Goal: Task Accomplishment & Management: Manage account settings

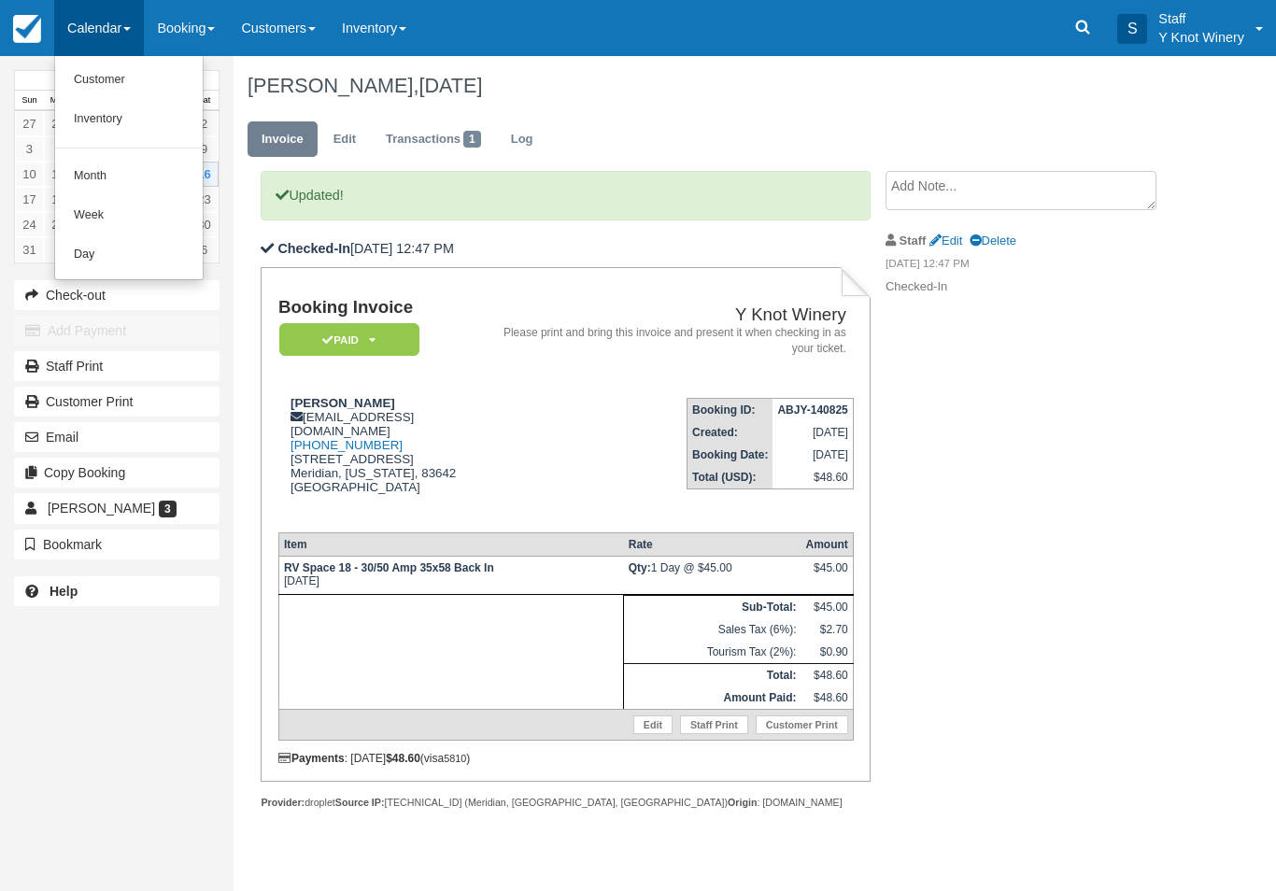
click at [121, 69] on link "Customer" at bounding box center [129, 80] width 148 height 39
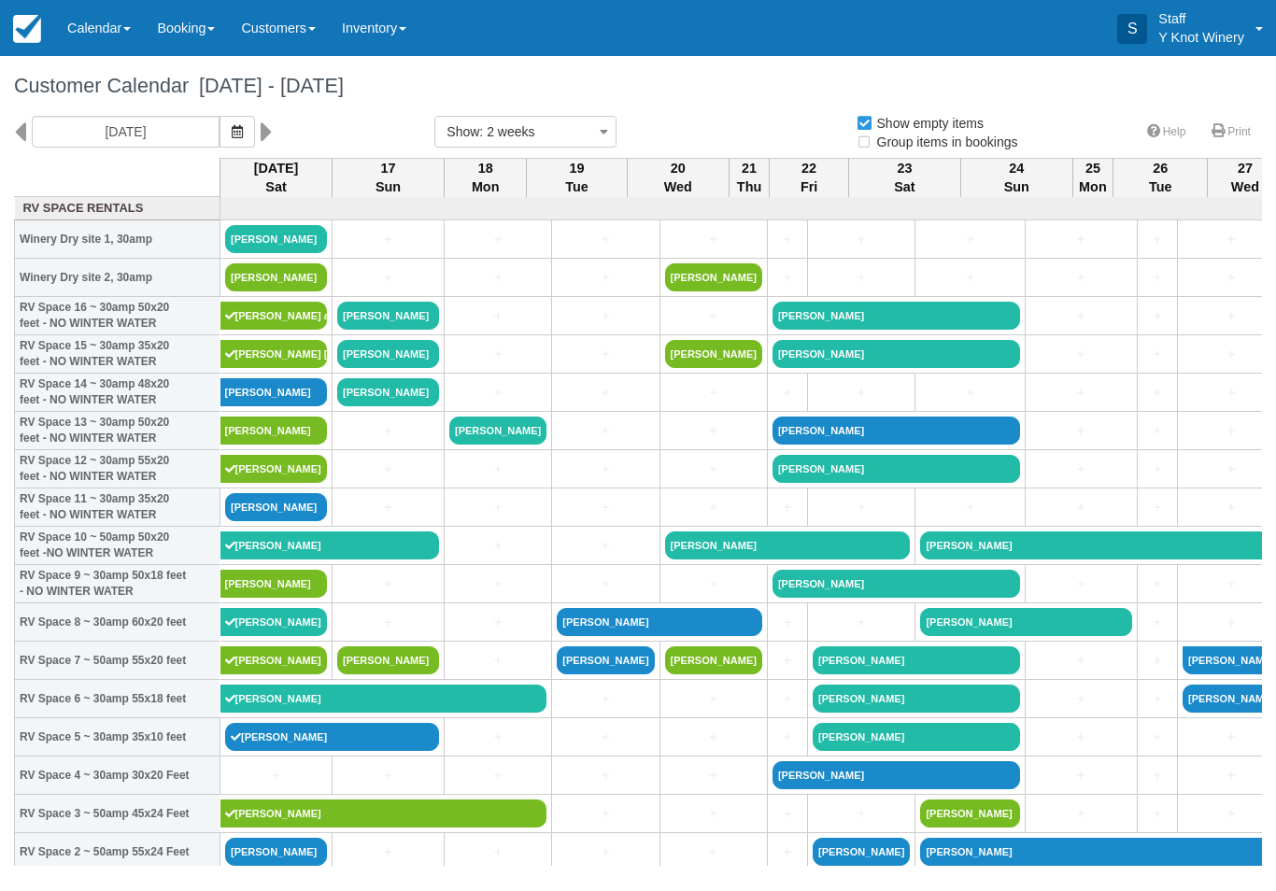
select select
click at [232, 124] on span "button" at bounding box center [237, 131] width 11 height 15
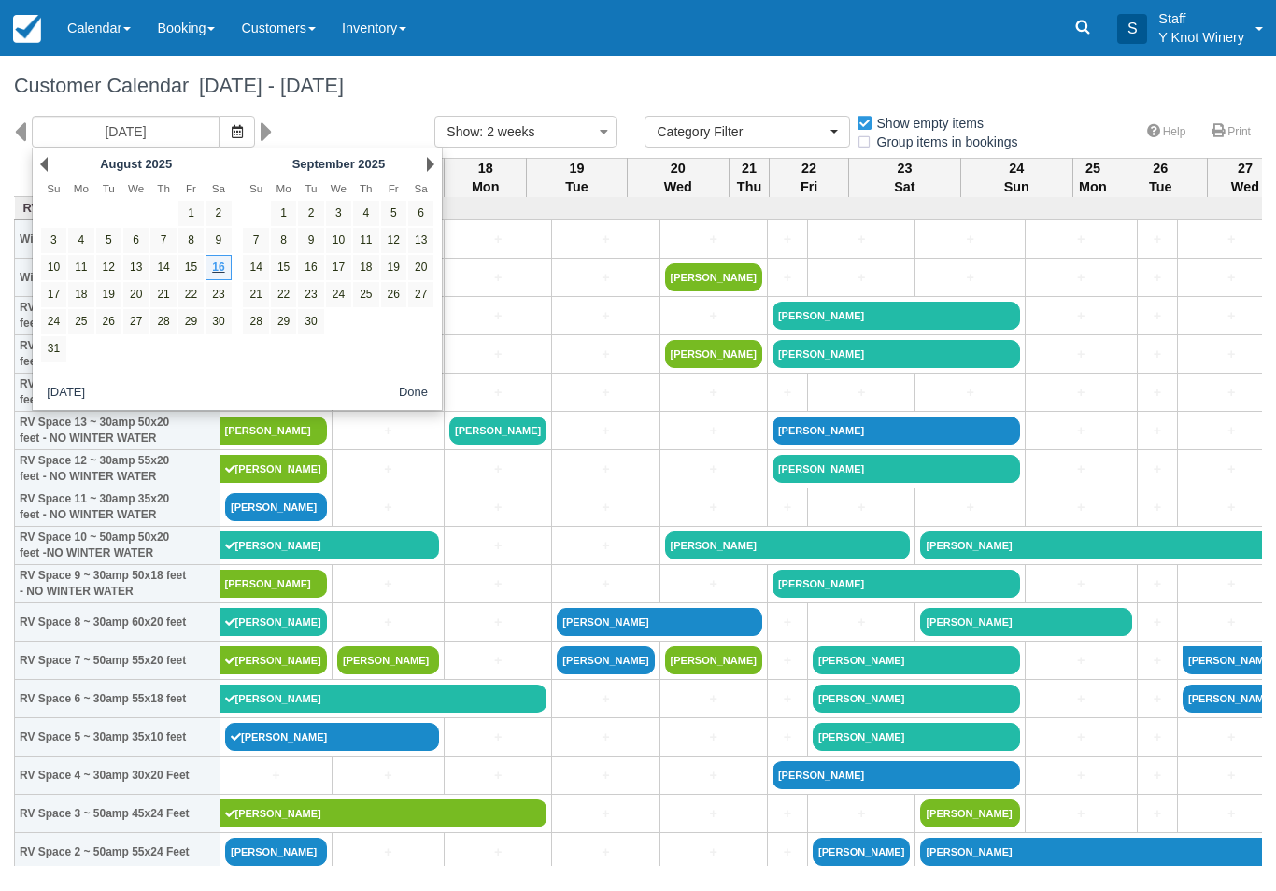
click at [336, 267] on link "17" at bounding box center [338, 267] width 25 height 25
type input "[DATE]"
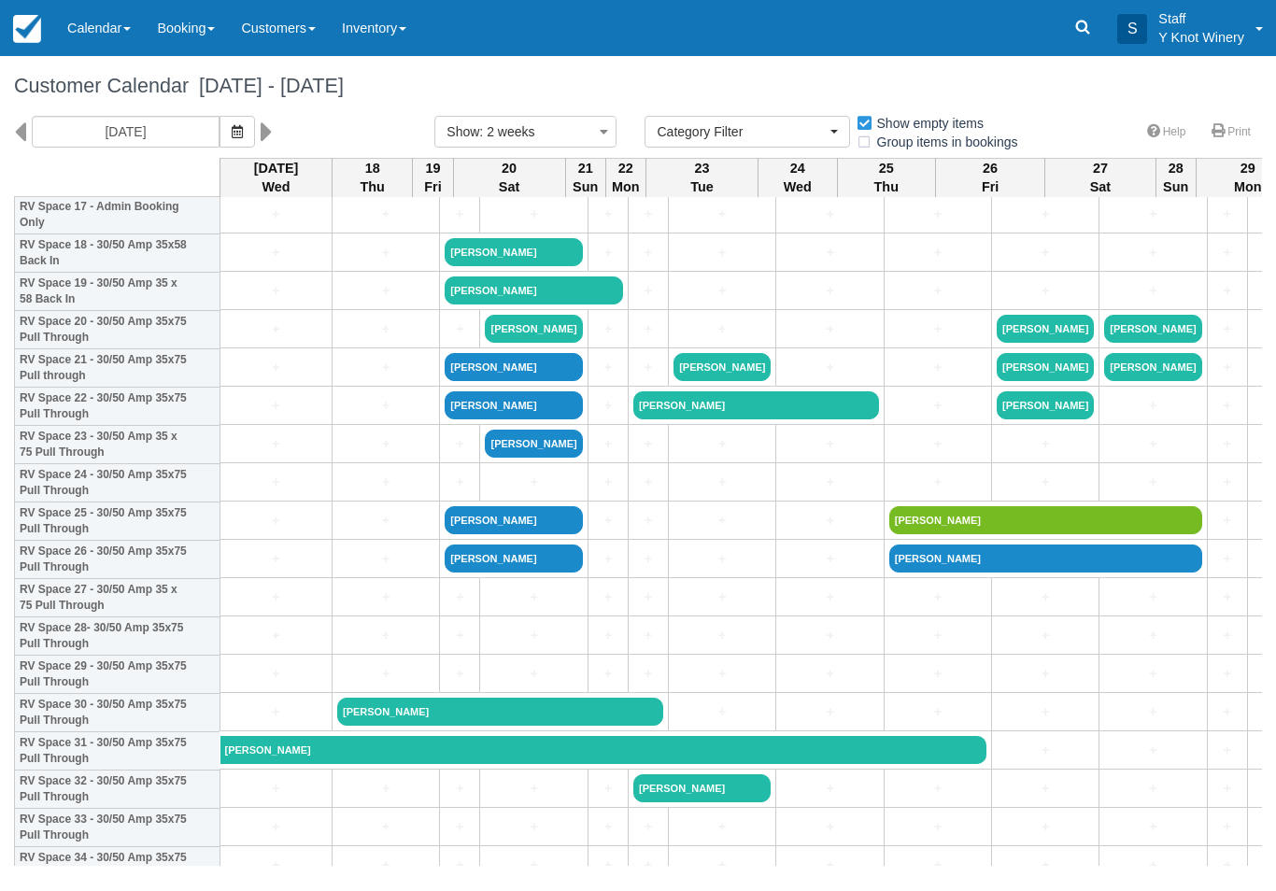
scroll to position [716, 0]
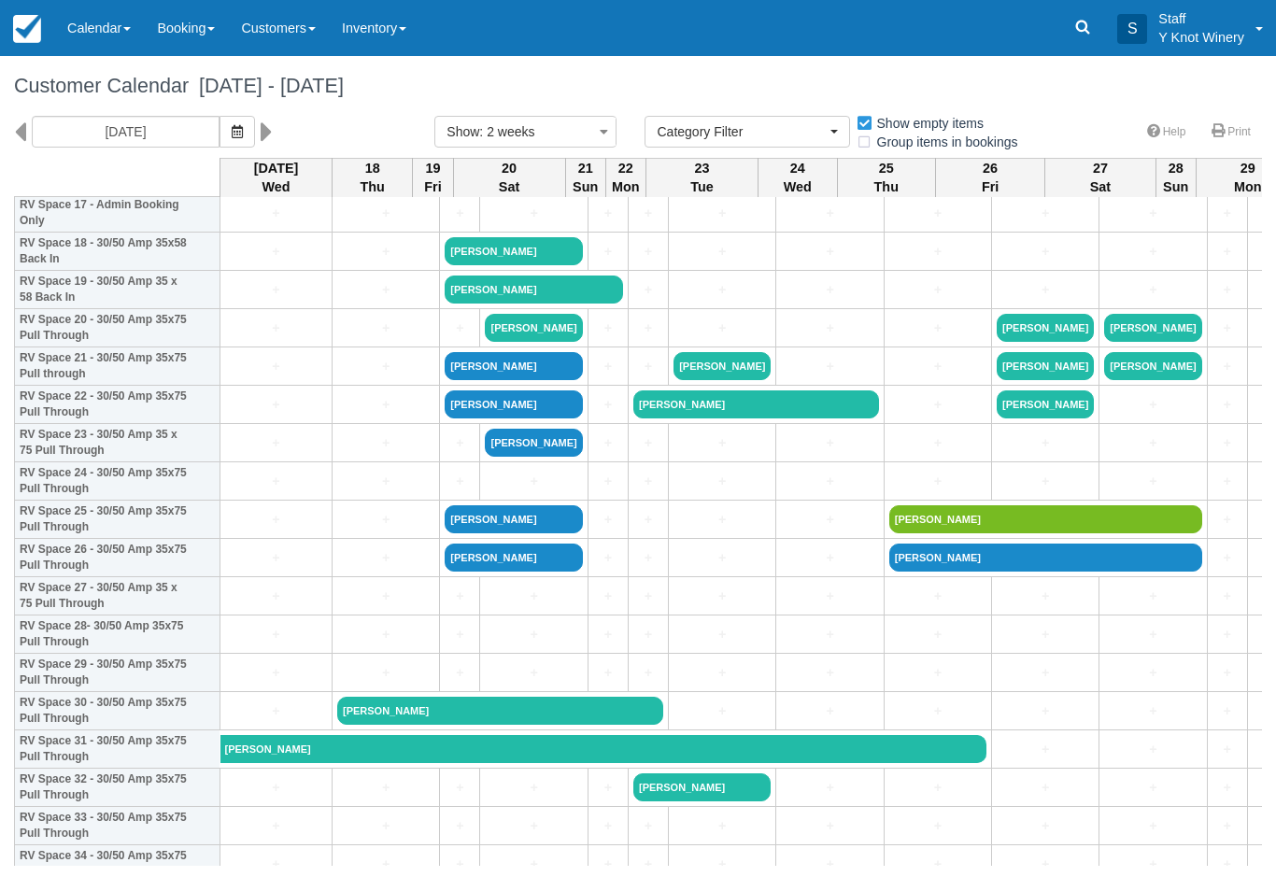
click at [283, 491] on link "+" at bounding box center [276, 482] width 102 height 20
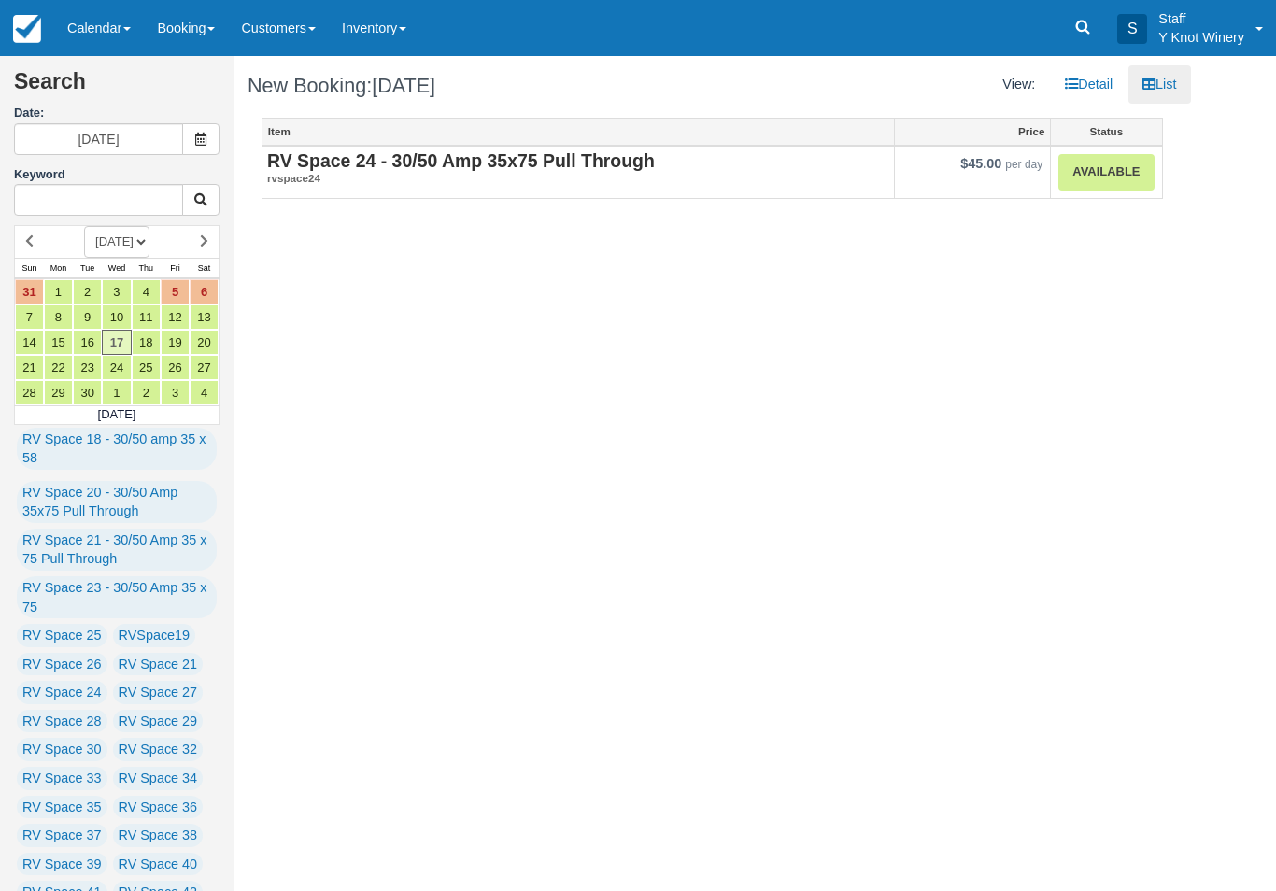
click at [1107, 179] on link "Available" at bounding box center [1106, 172] width 95 height 36
click at [98, 19] on link "Calendar" at bounding box center [99, 28] width 90 height 56
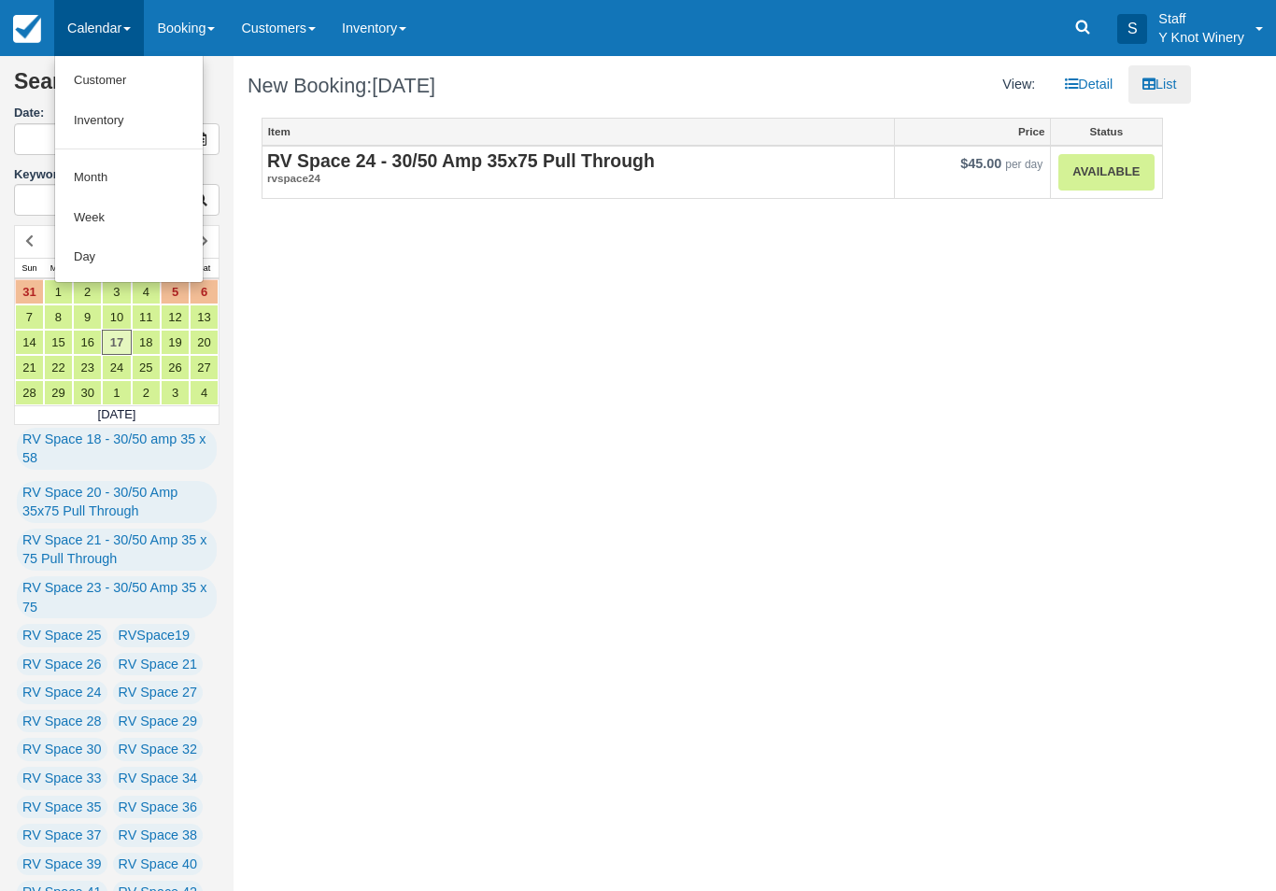
click at [136, 70] on link "Customer" at bounding box center [129, 81] width 148 height 40
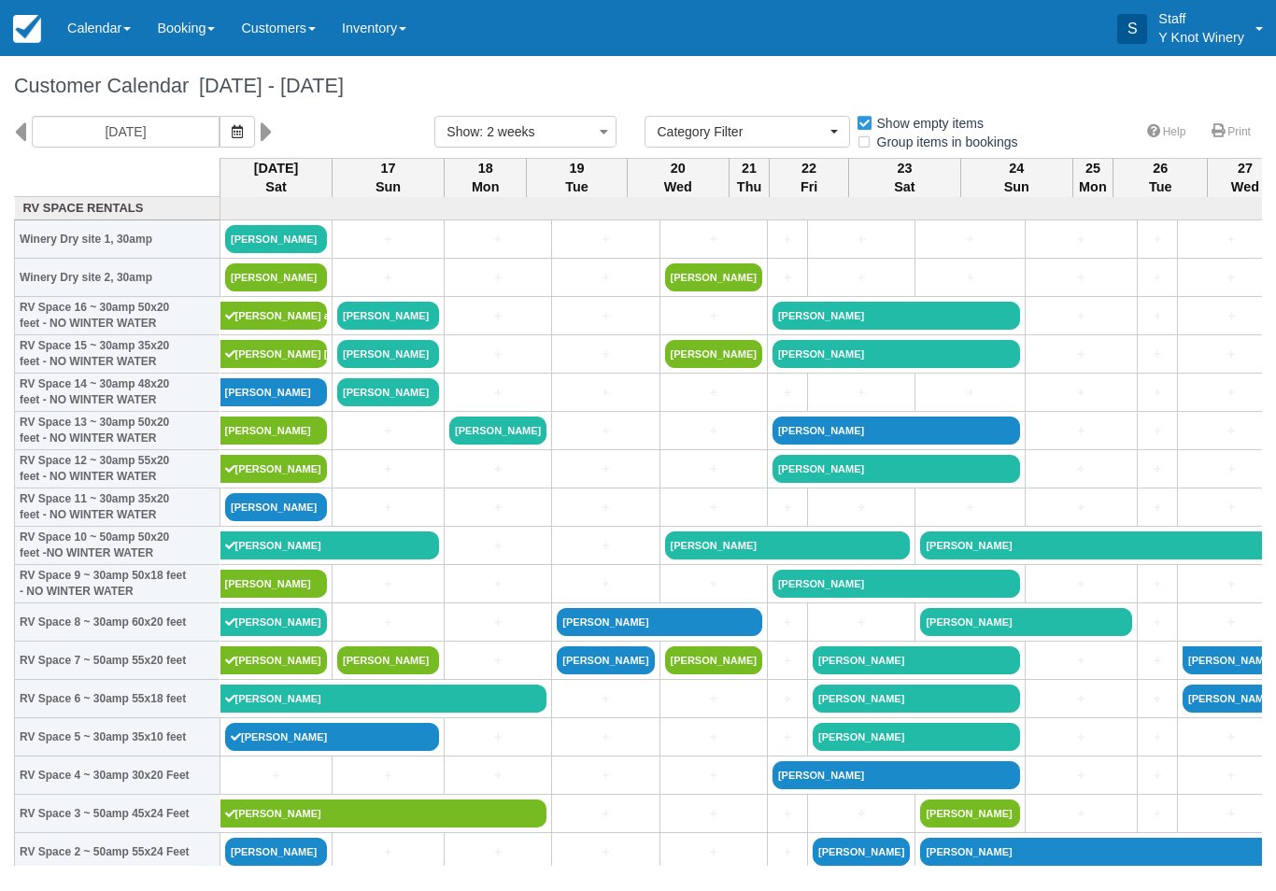
select select
click at [232, 136] on icon "button" at bounding box center [237, 131] width 11 height 13
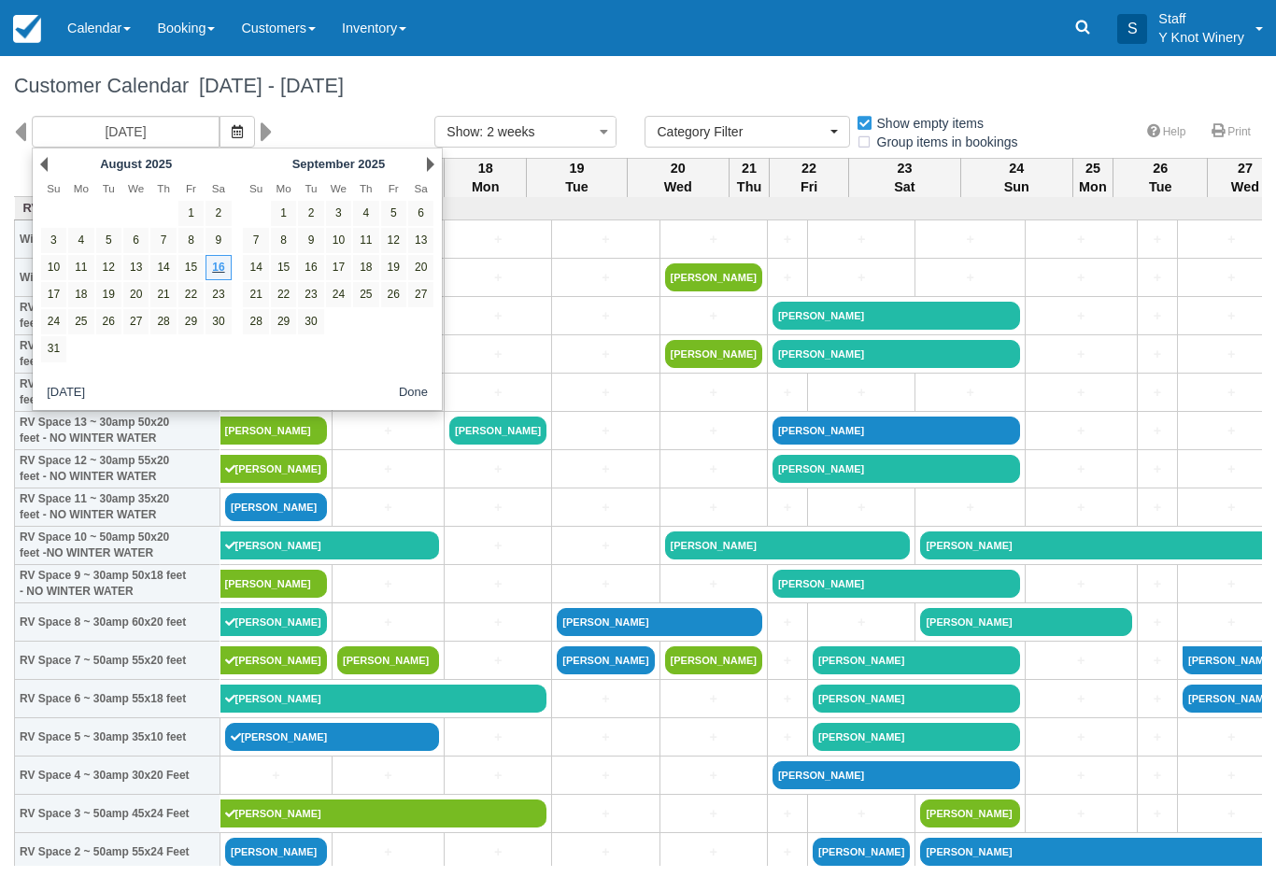
click at [342, 267] on link "17" at bounding box center [338, 267] width 25 height 25
type input "09/17/25"
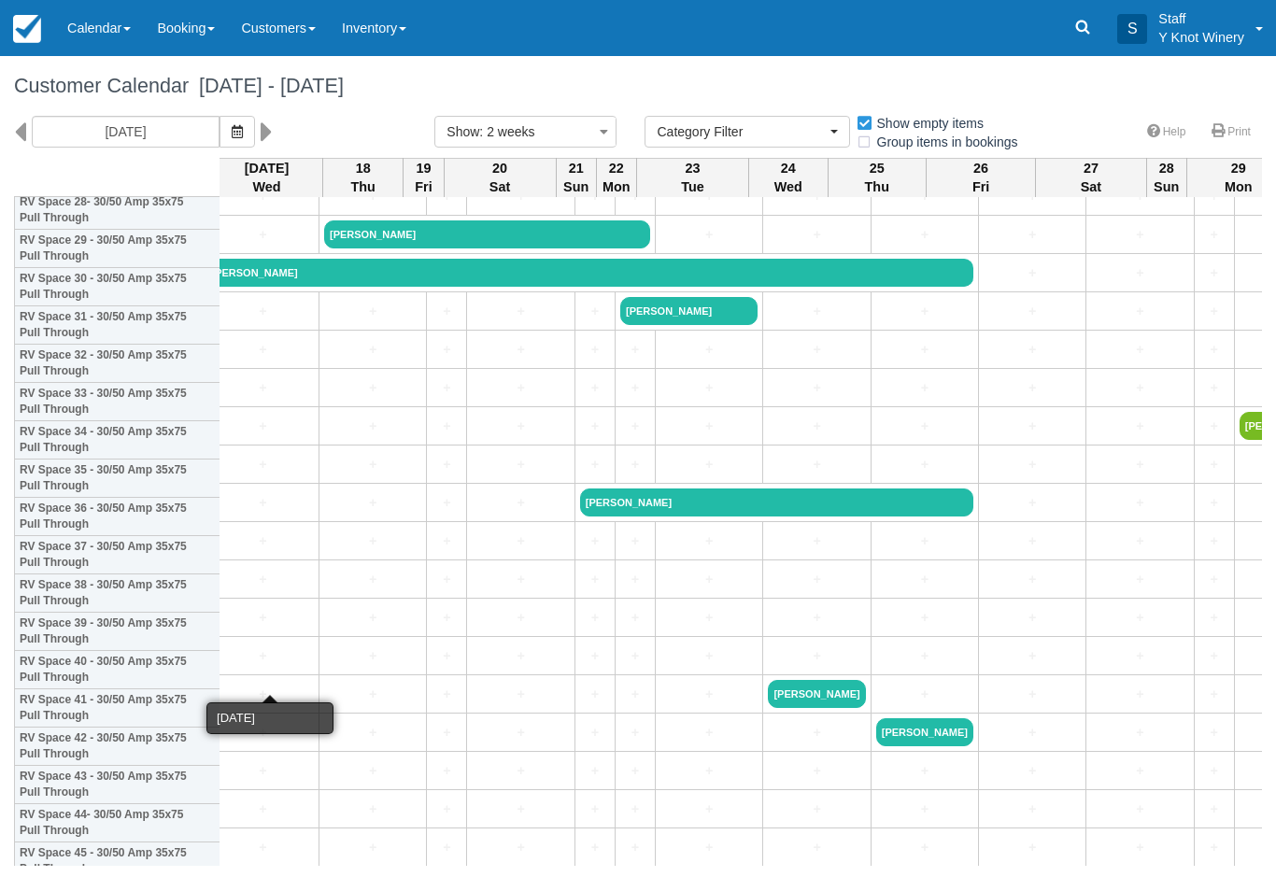
scroll to position [1209, 14]
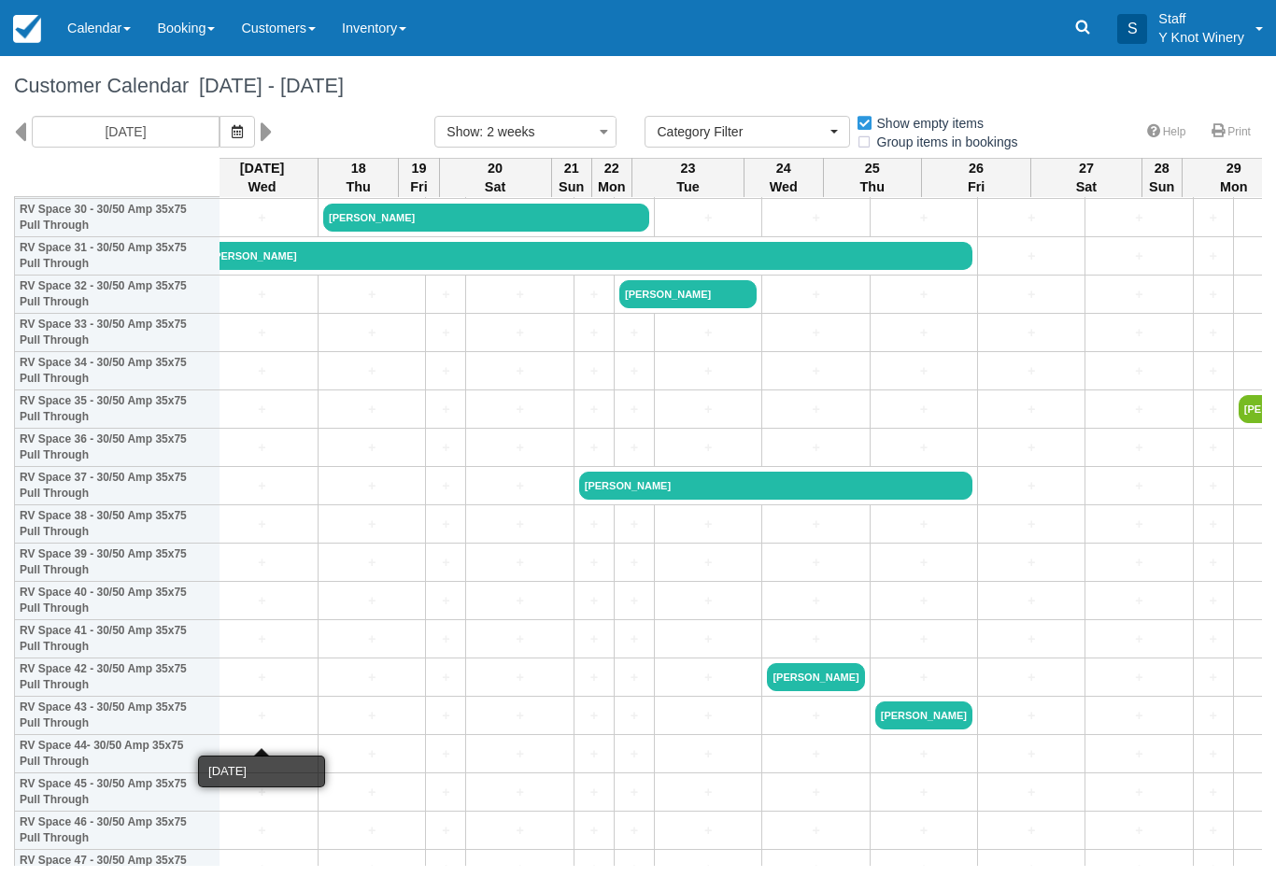
click at [278, 726] on link "+" at bounding box center [262, 716] width 102 height 20
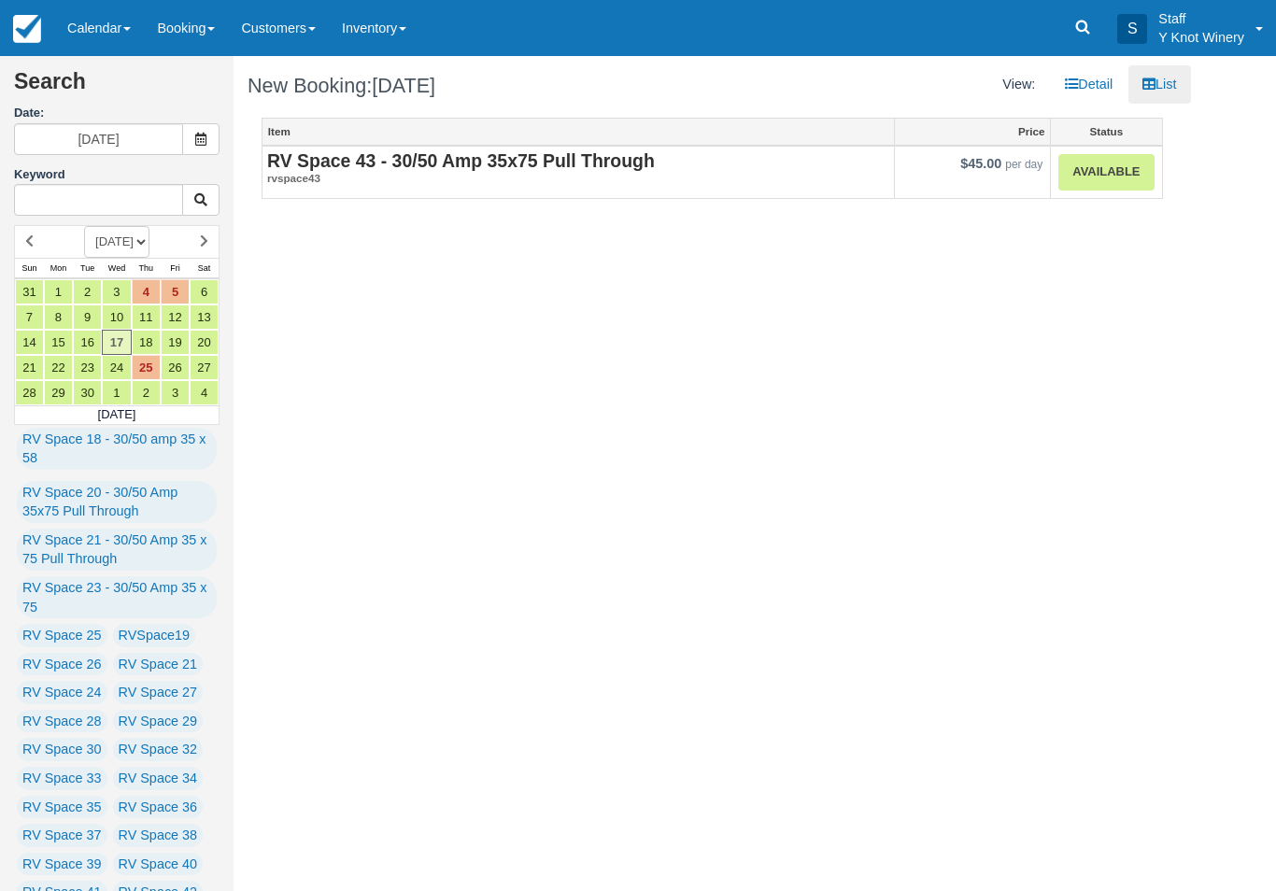
click at [1115, 172] on link "Available" at bounding box center [1106, 172] width 95 height 36
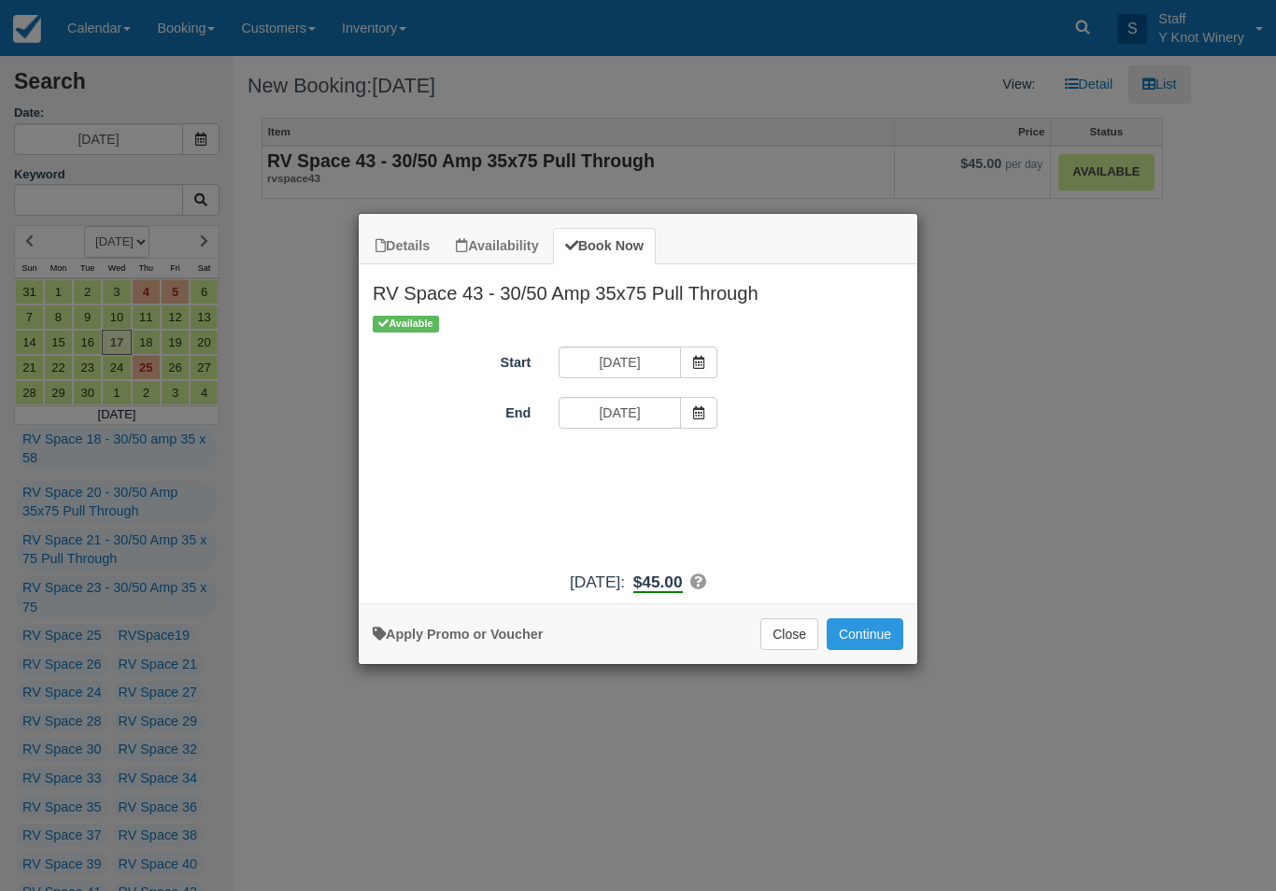
click at [702, 411] on icon "Item Modal" at bounding box center [698, 412] width 13 height 13
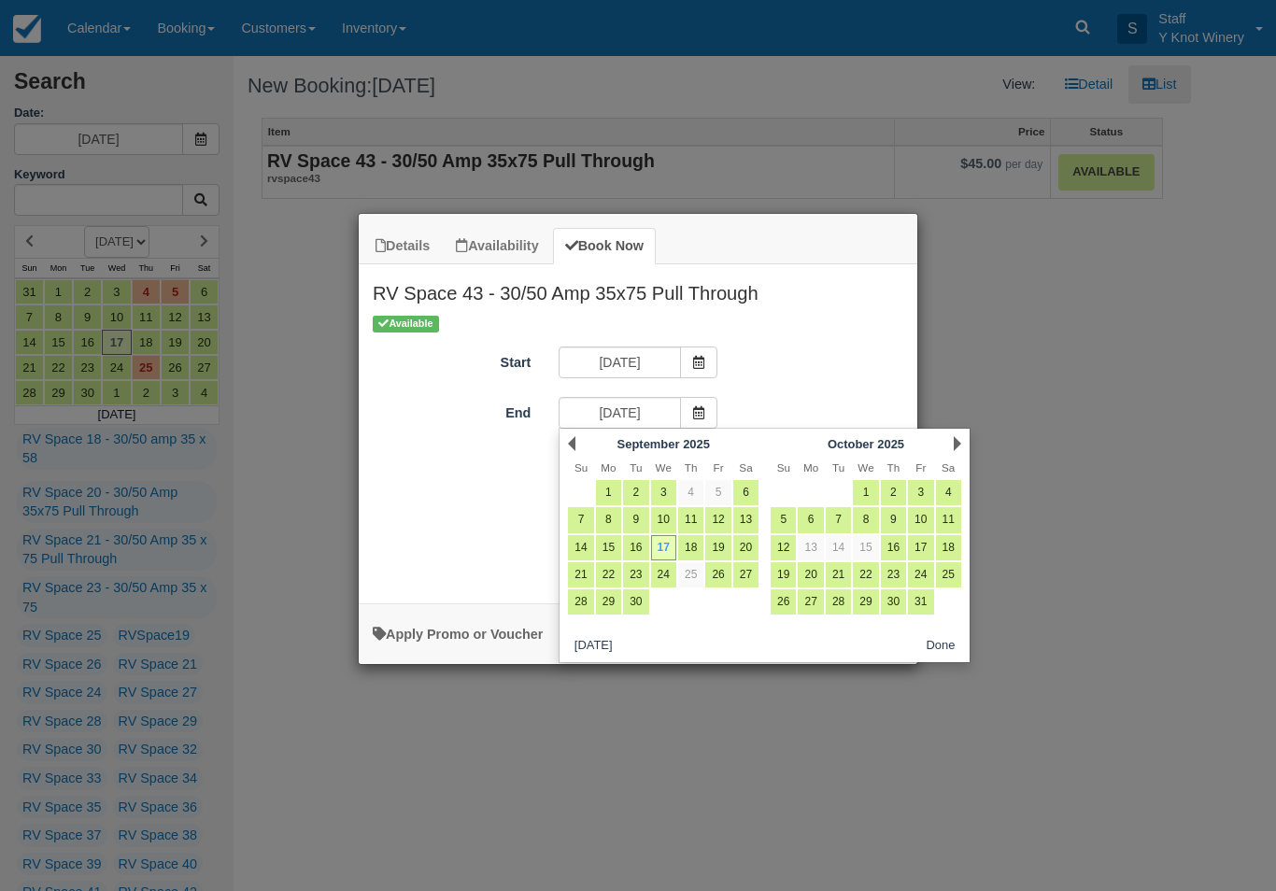
click at [753, 548] on link "20" at bounding box center [745, 547] width 25 height 25
type input "09/20/25"
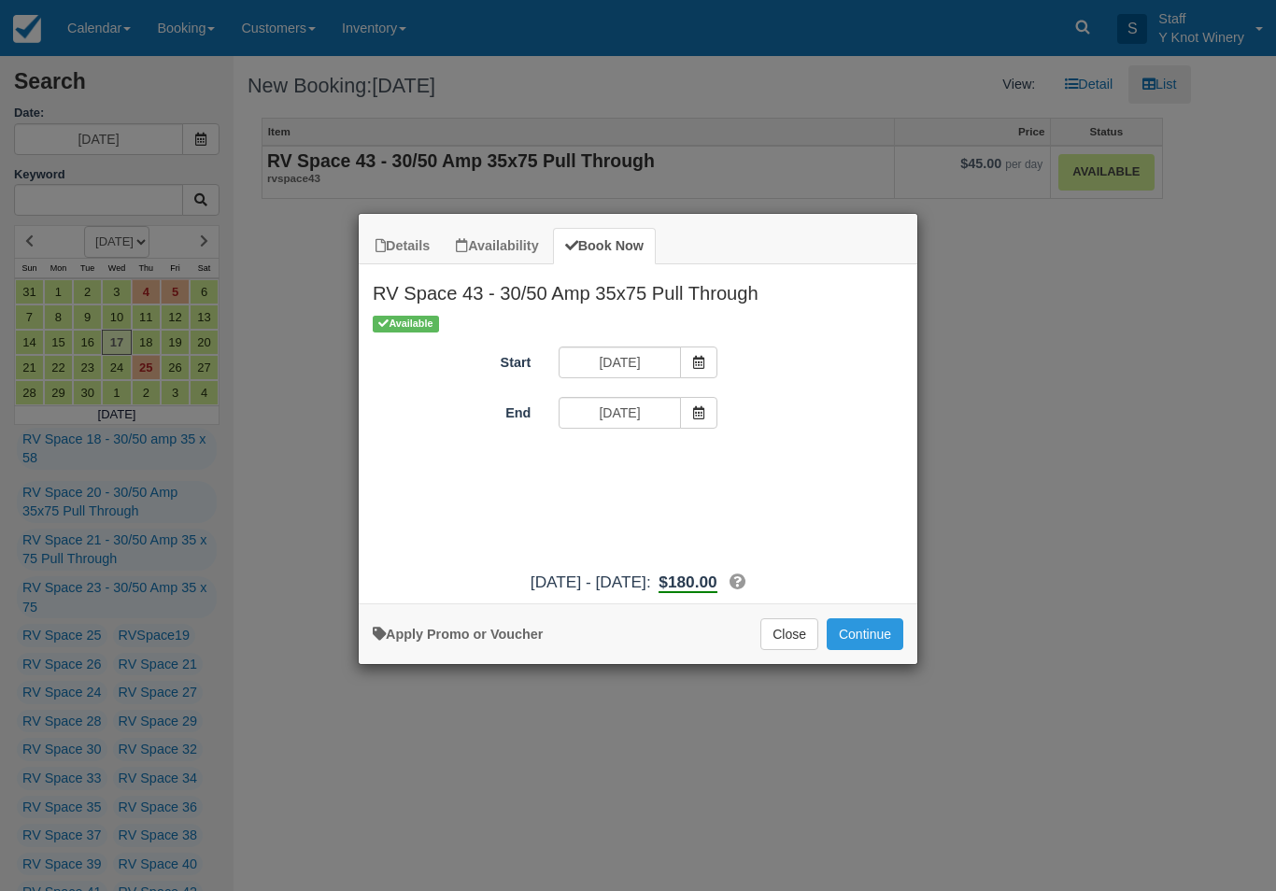
click at [882, 650] on button "Continue" at bounding box center [865, 635] width 77 height 32
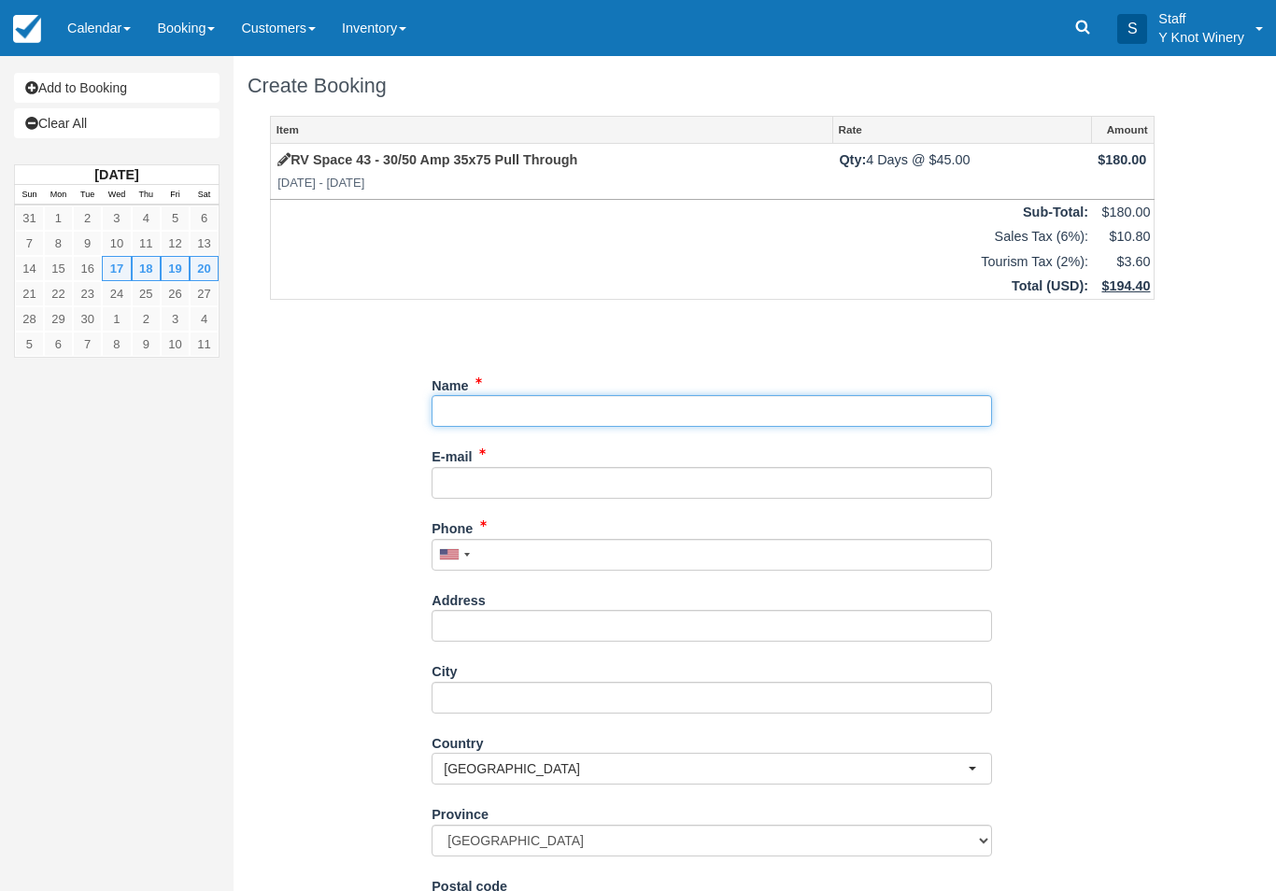
click at [495, 398] on input "Name" at bounding box center [712, 411] width 561 height 32
type input "[PERSON_NAME]"
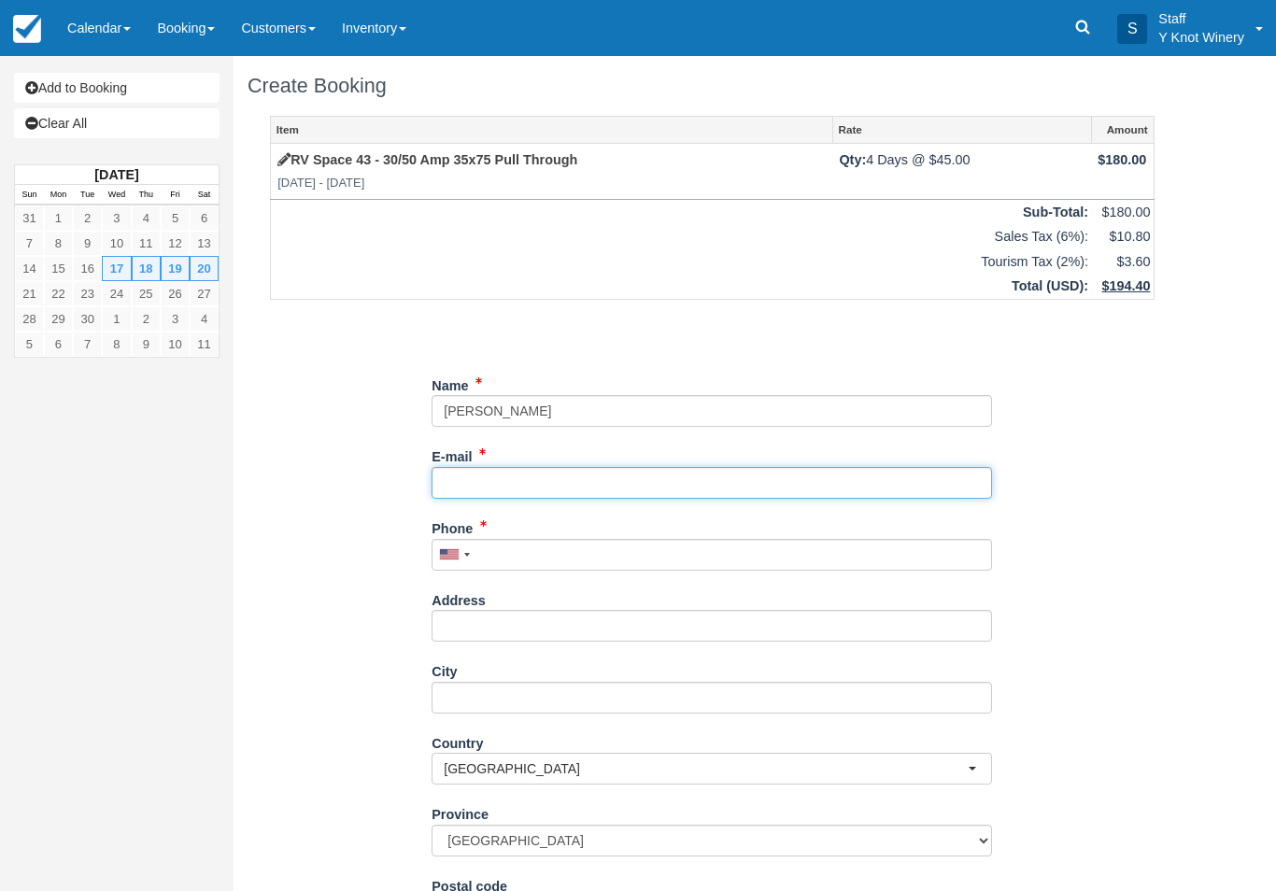
click at [489, 480] on input "E-mail" at bounding box center [712, 483] width 561 height 32
type input "[EMAIL_ADDRESS][DOMAIN_NAME]"
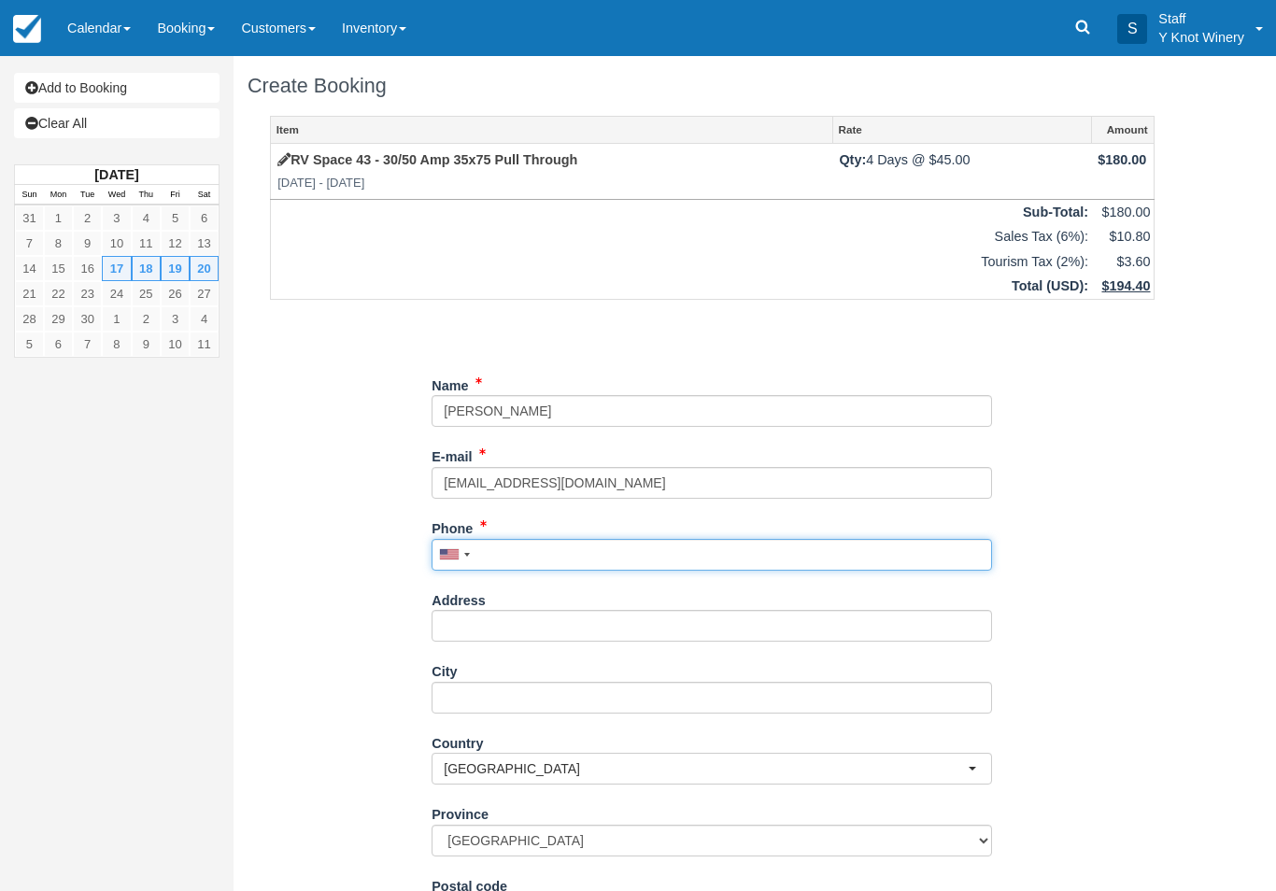
click at [522, 551] on input "Phone" at bounding box center [712, 555] width 561 height 32
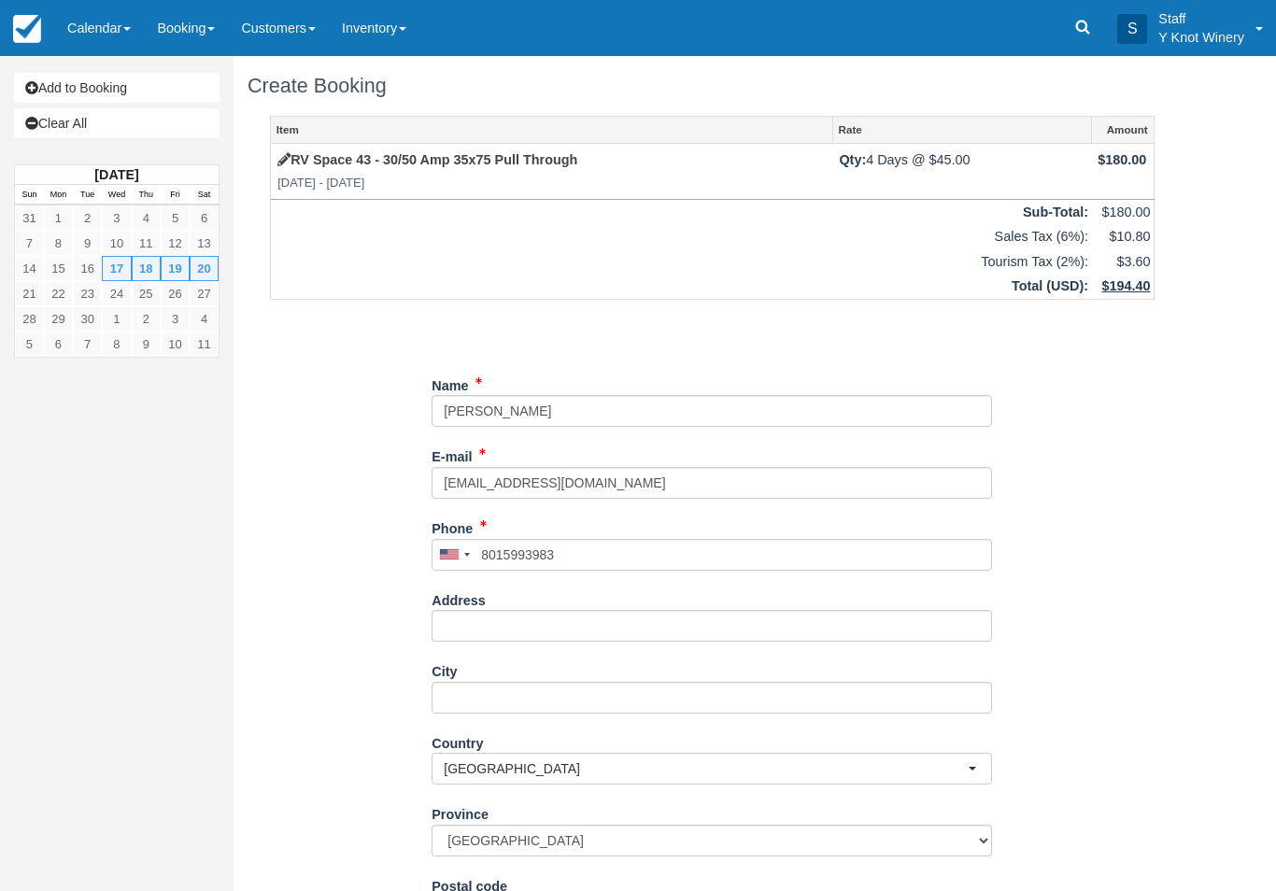
type input "+18015993983"
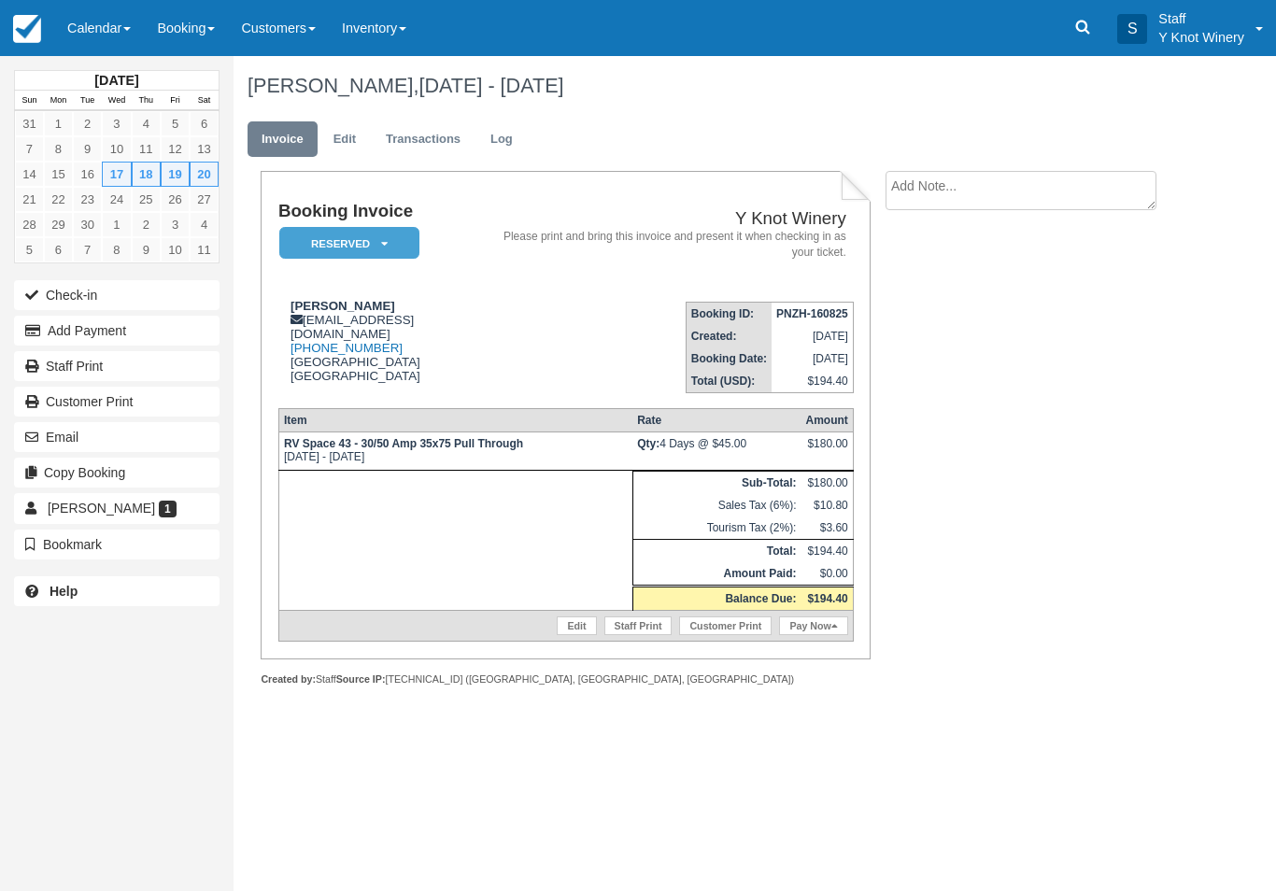
click at [169, 335] on button "Add Payment" at bounding box center [117, 331] width 206 height 30
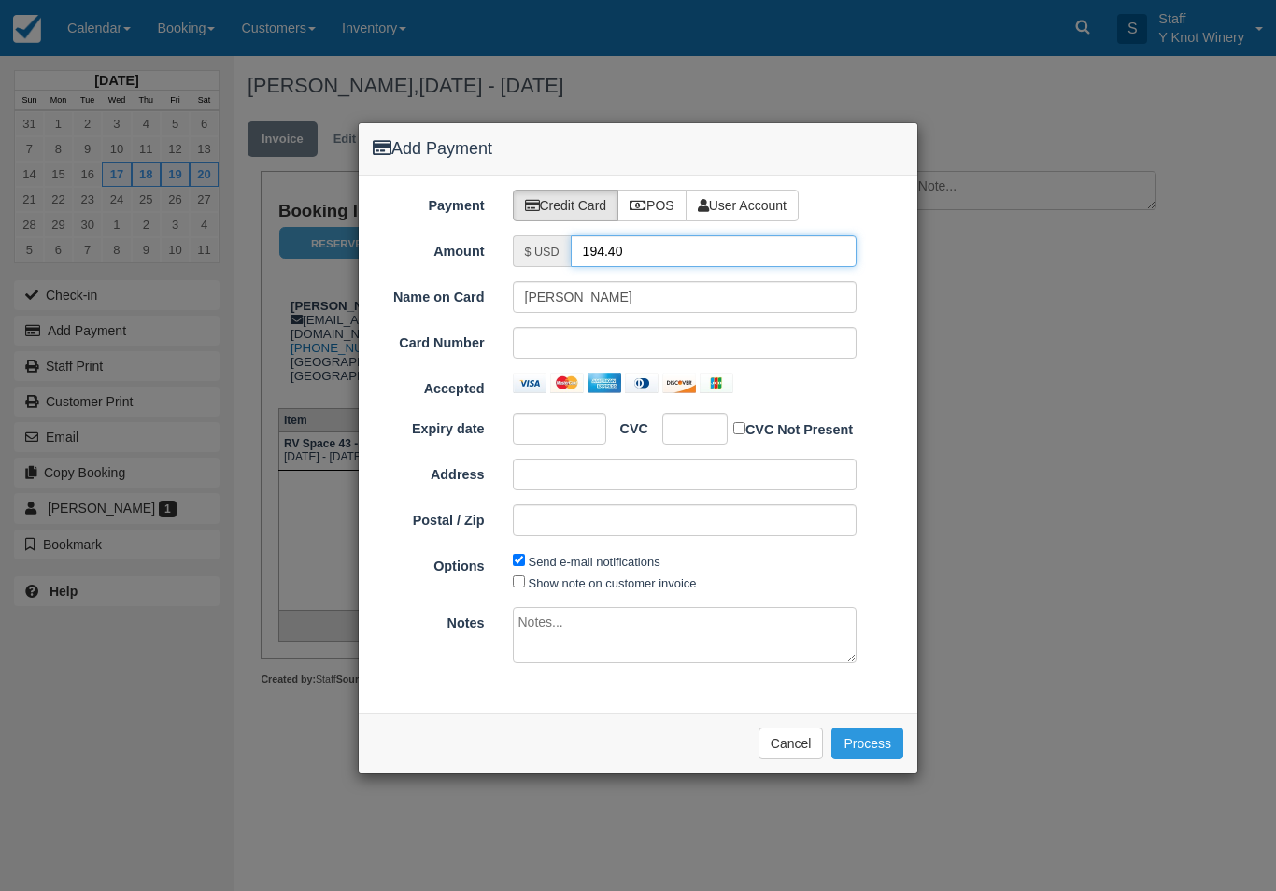
click at [647, 235] on input "194.40" at bounding box center [714, 251] width 287 height 32
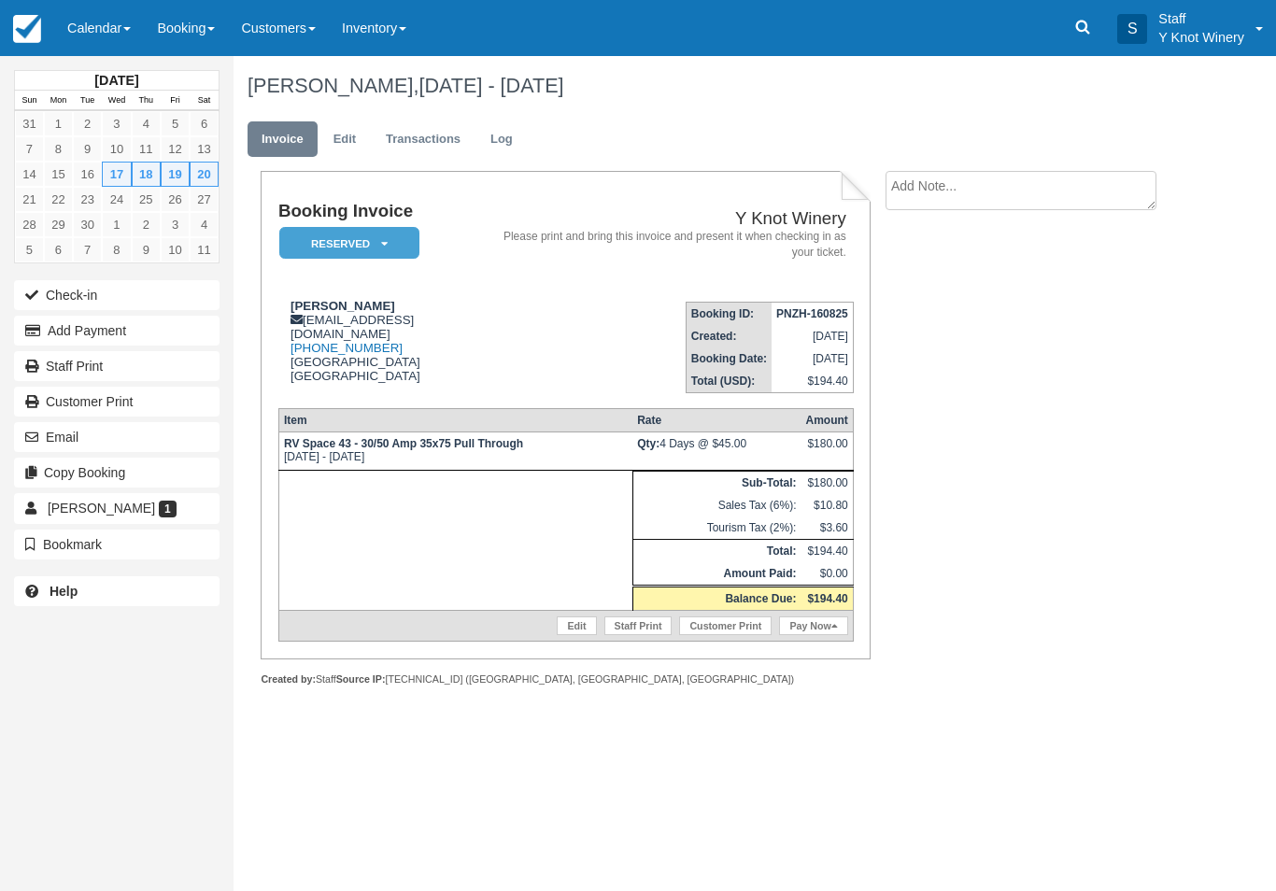
click at [183, 333] on button "Add Payment" at bounding box center [117, 331] width 206 height 30
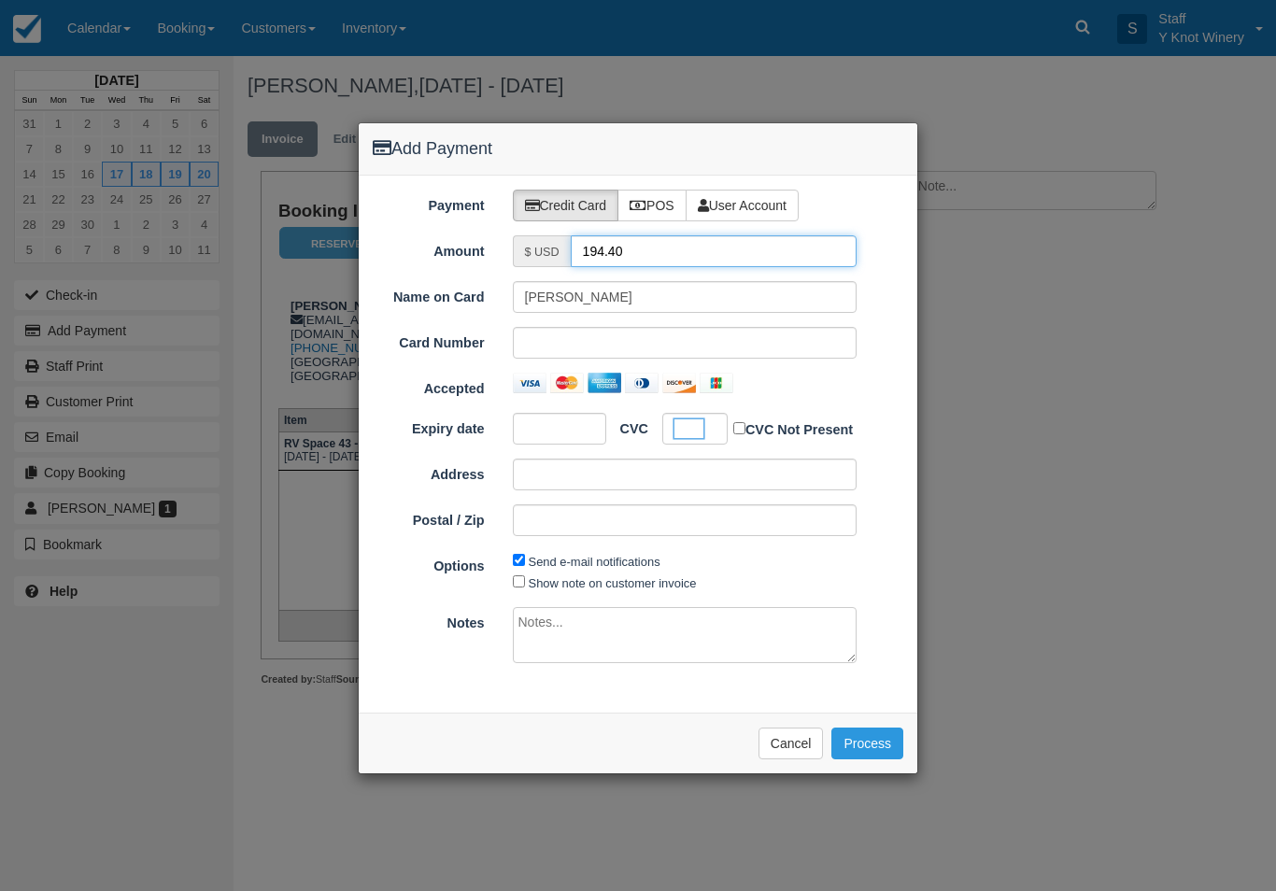
click at [646, 246] on input "194.40" at bounding box center [714, 251] width 287 height 32
click at [710, 426] on div at bounding box center [694, 429] width 65 height 32
click at [715, 432] on div at bounding box center [694, 429] width 65 height 32
click at [709, 426] on div at bounding box center [694, 429] width 65 height 32
click at [705, 434] on div at bounding box center [694, 429] width 65 height 32
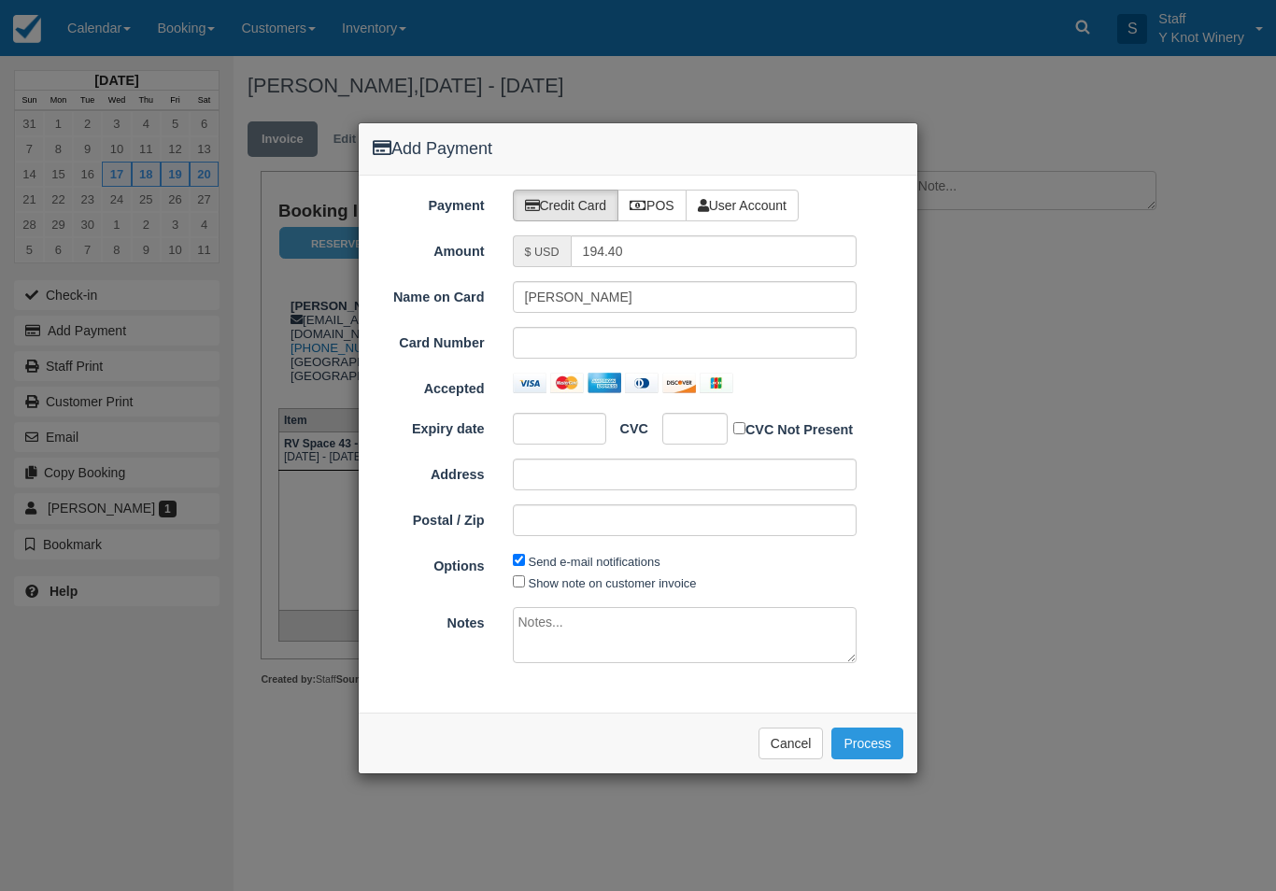
click at [724, 430] on div at bounding box center [694, 429] width 65 height 32
click at [714, 437] on div at bounding box center [694, 429] width 65 height 32
click at [652, 245] on input "194.40" at bounding box center [714, 251] width 287 height 32
type input "1"
type input "50.00"
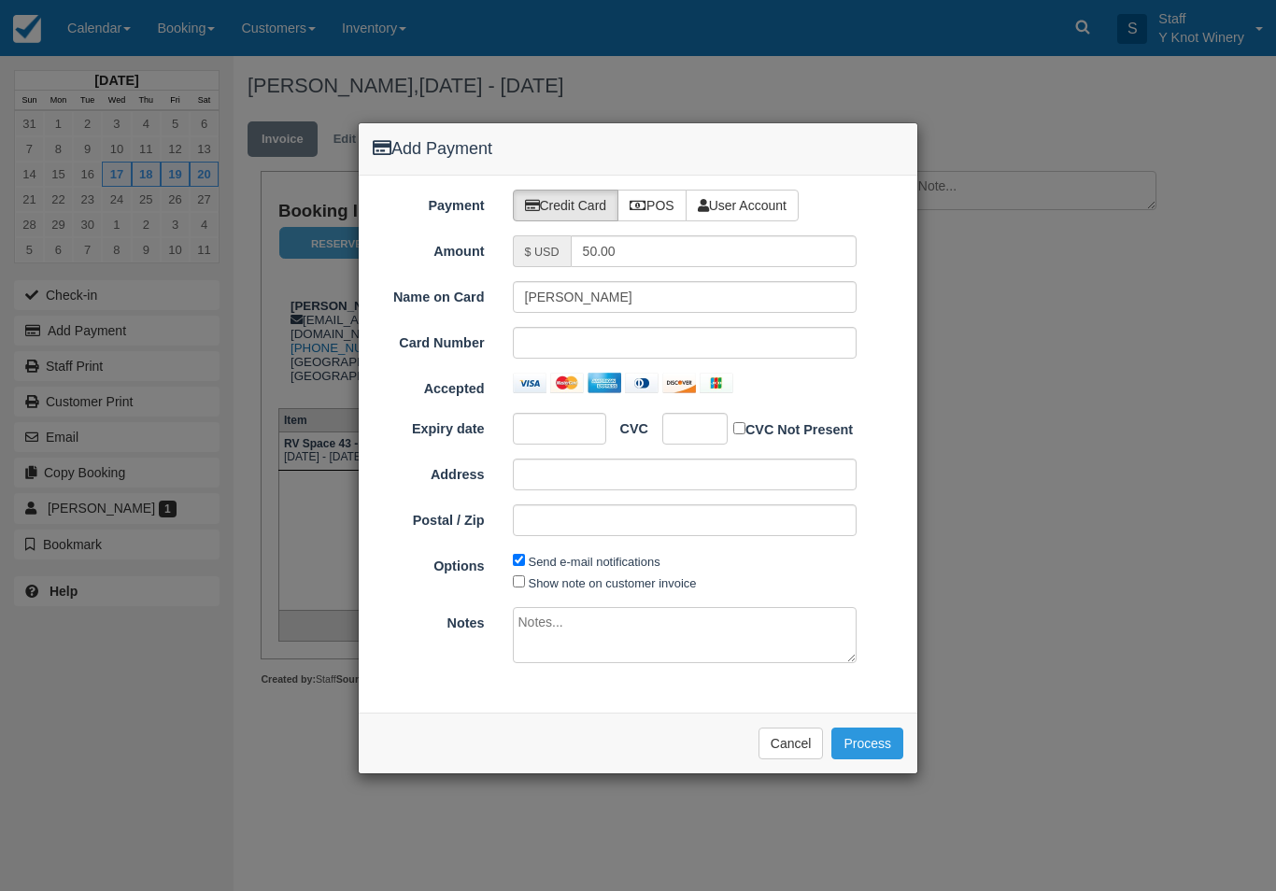
click at [711, 420] on div at bounding box center [694, 429] width 65 height 32
click at [713, 423] on div at bounding box center [694, 429] width 65 height 32
click at [879, 728] on button "Process" at bounding box center [868, 744] width 72 height 32
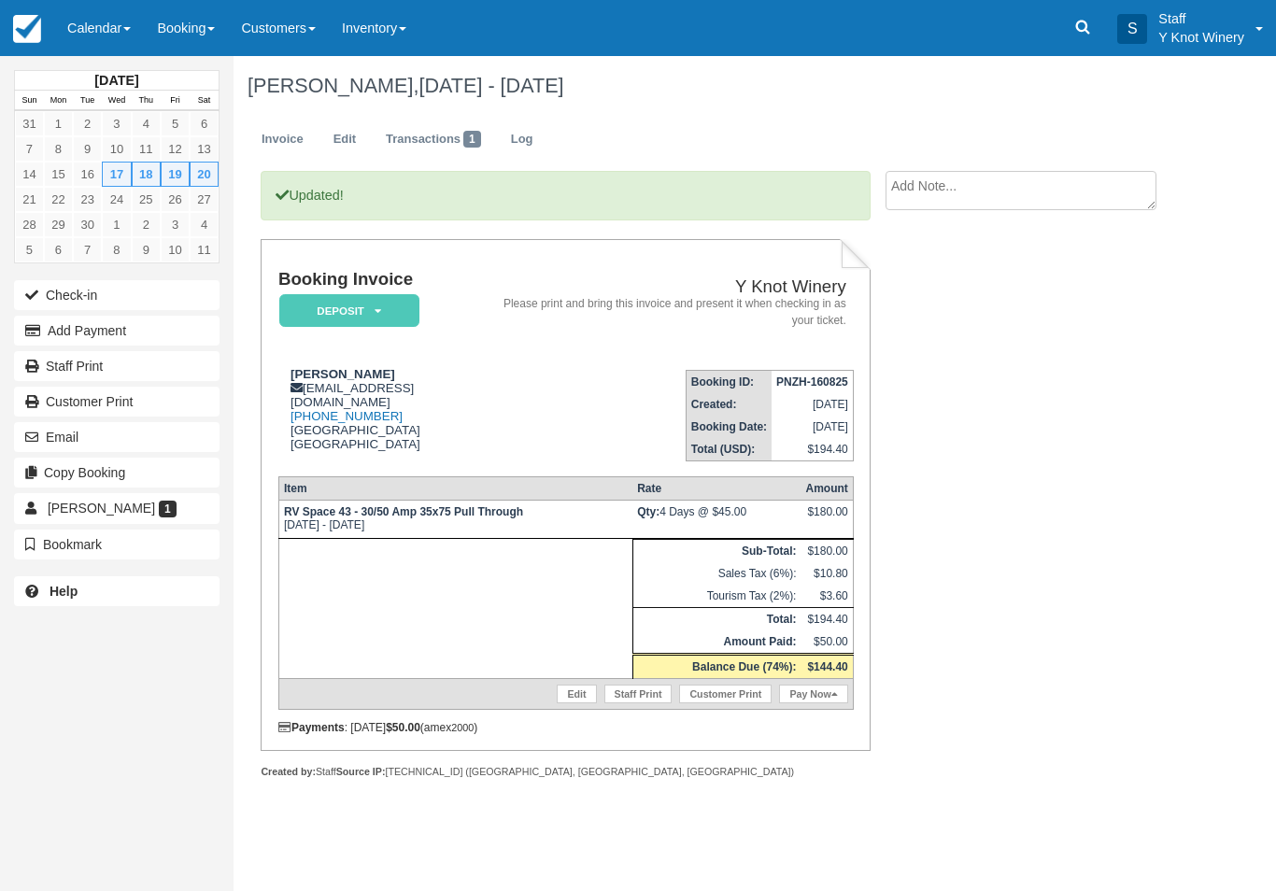
click at [97, 24] on link "Calendar" at bounding box center [99, 28] width 90 height 56
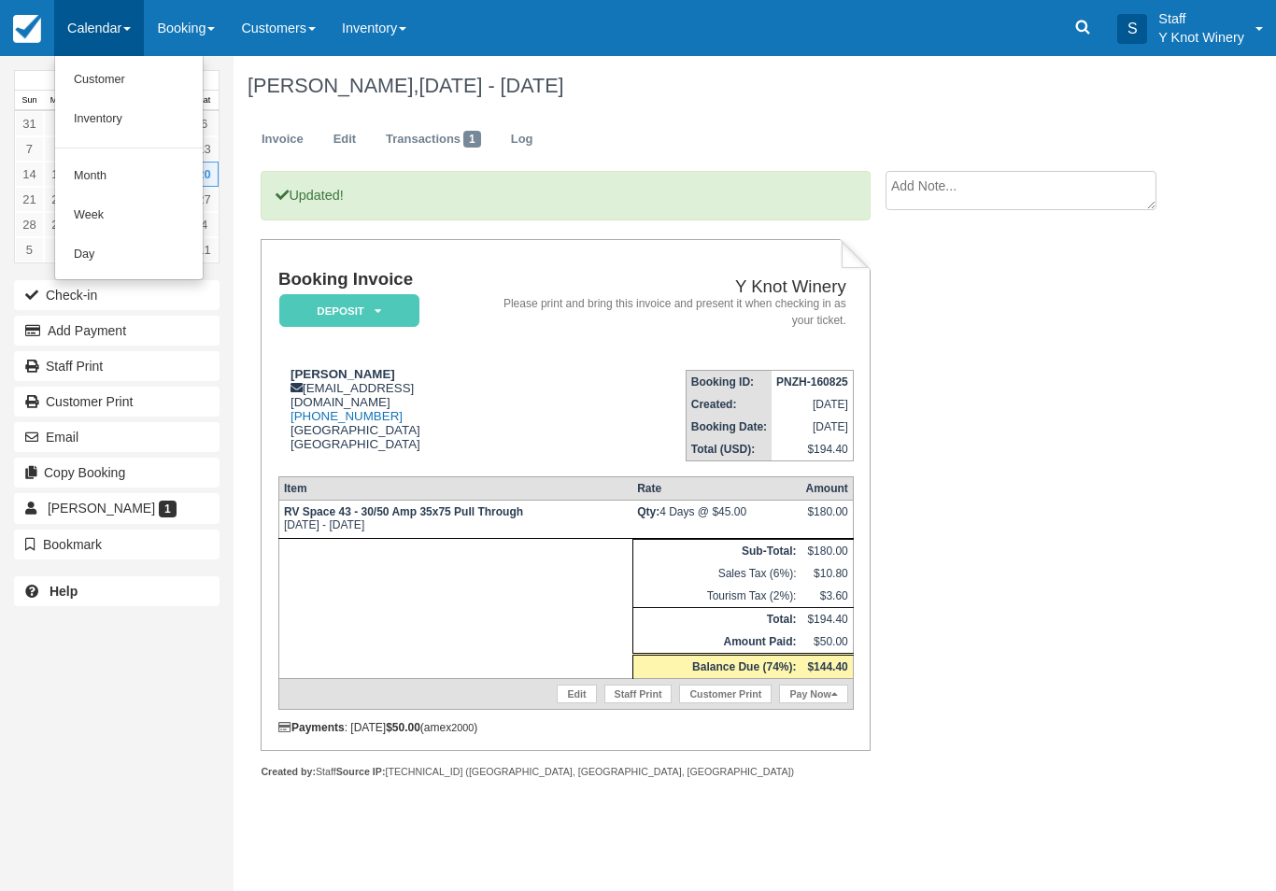
click at [103, 77] on link "Customer" at bounding box center [129, 80] width 148 height 39
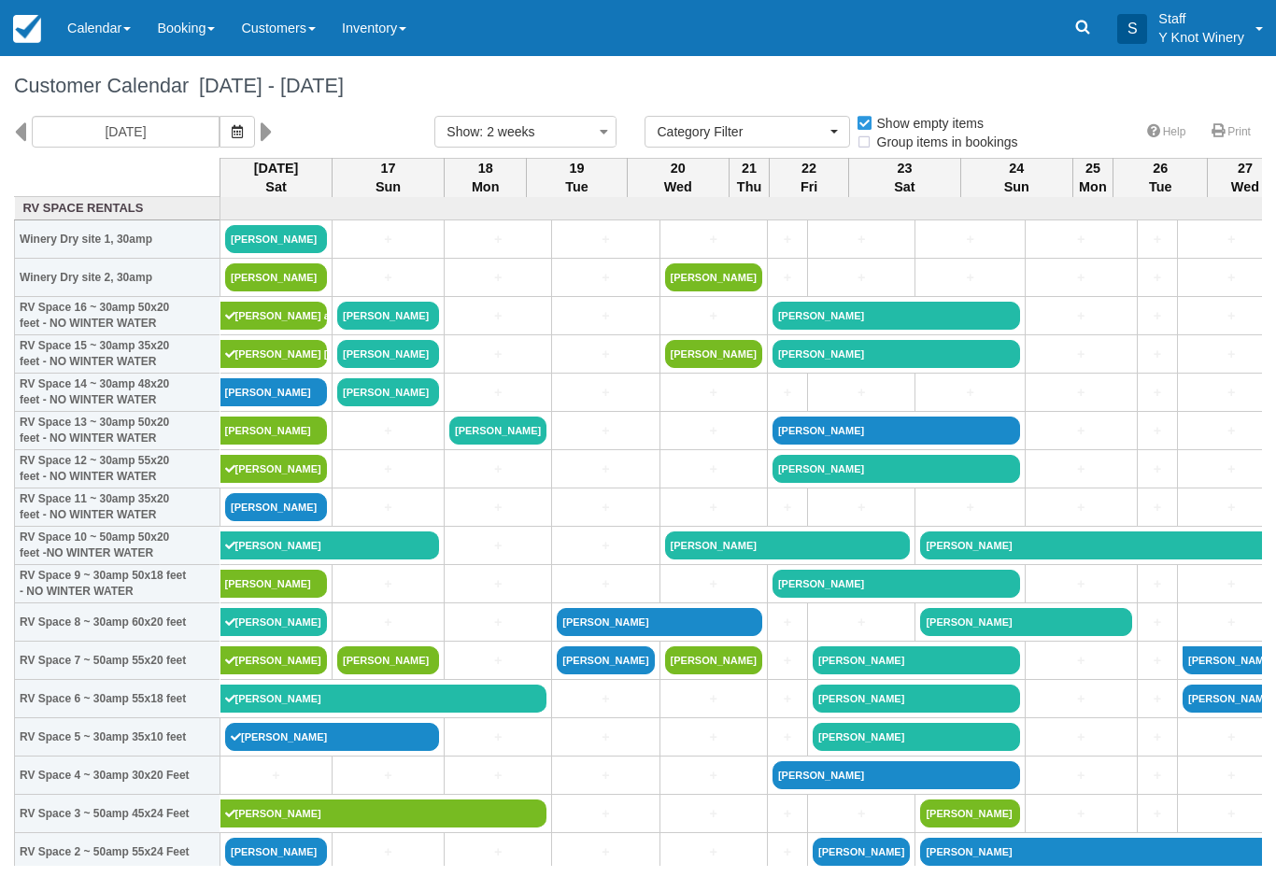
select select
click at [232, 125] on icon "button" at bounding box center [237, 131] width 11 height 13
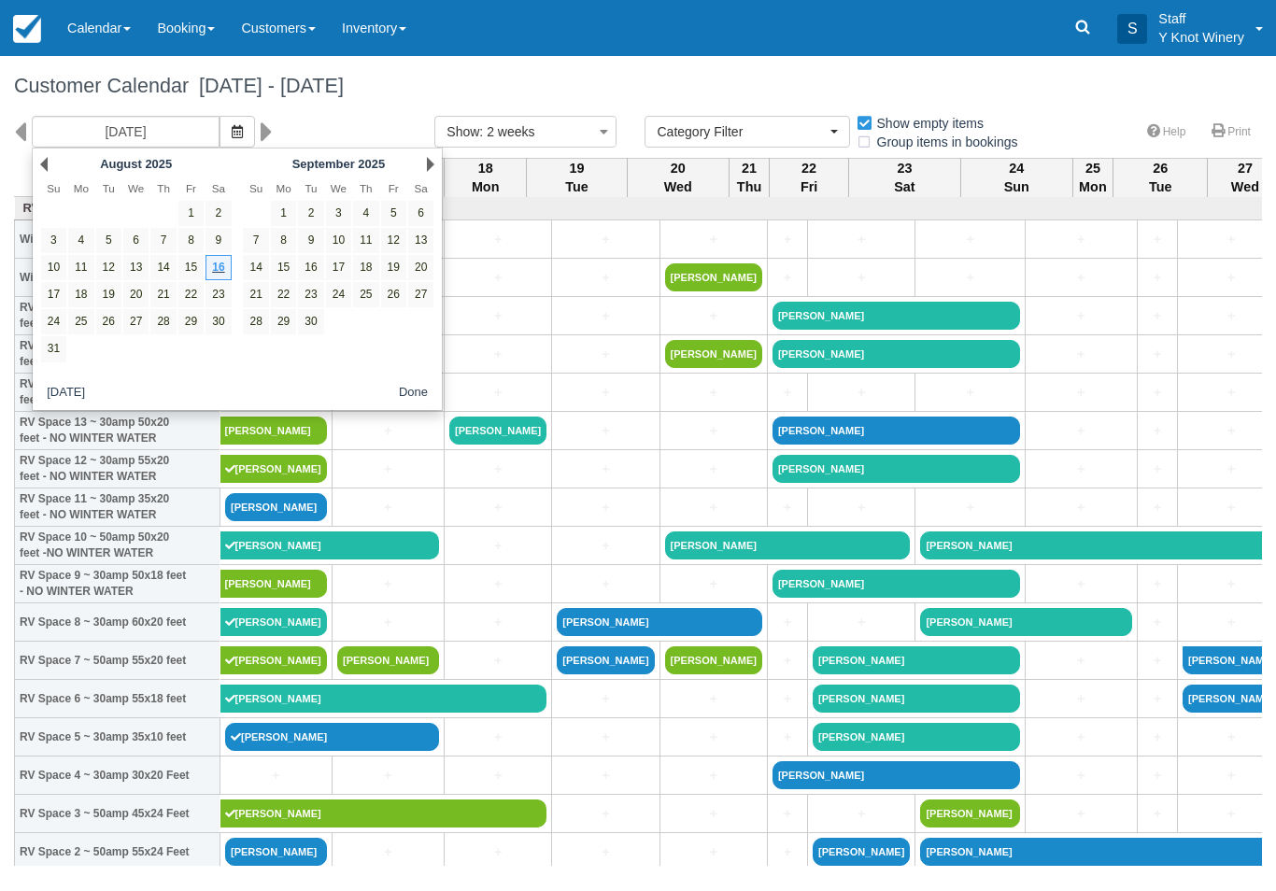
click at [420, 301] on link "27" at bounding box center [420, 294] width 25 height 25
type input "09/27/25"
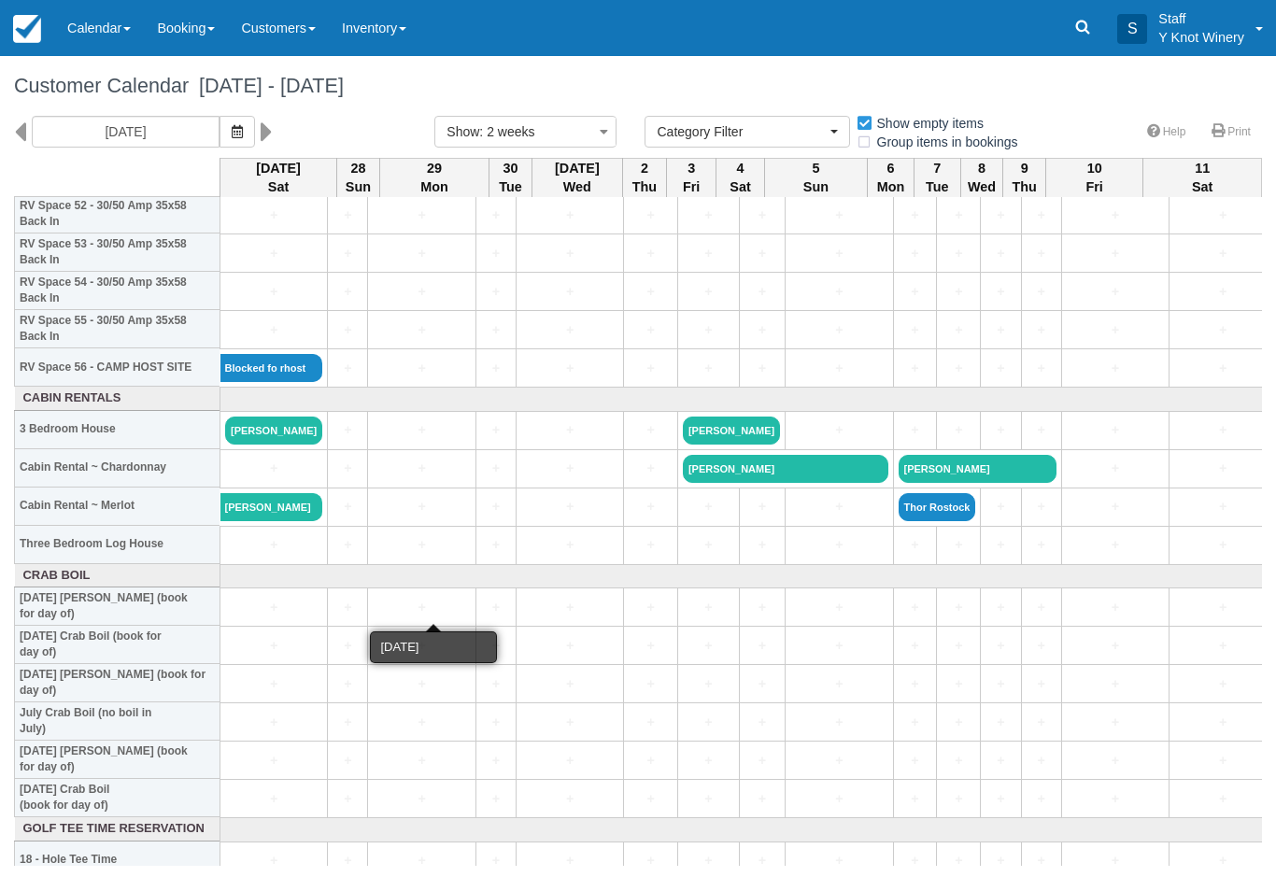
scroll to position [2056, 0]
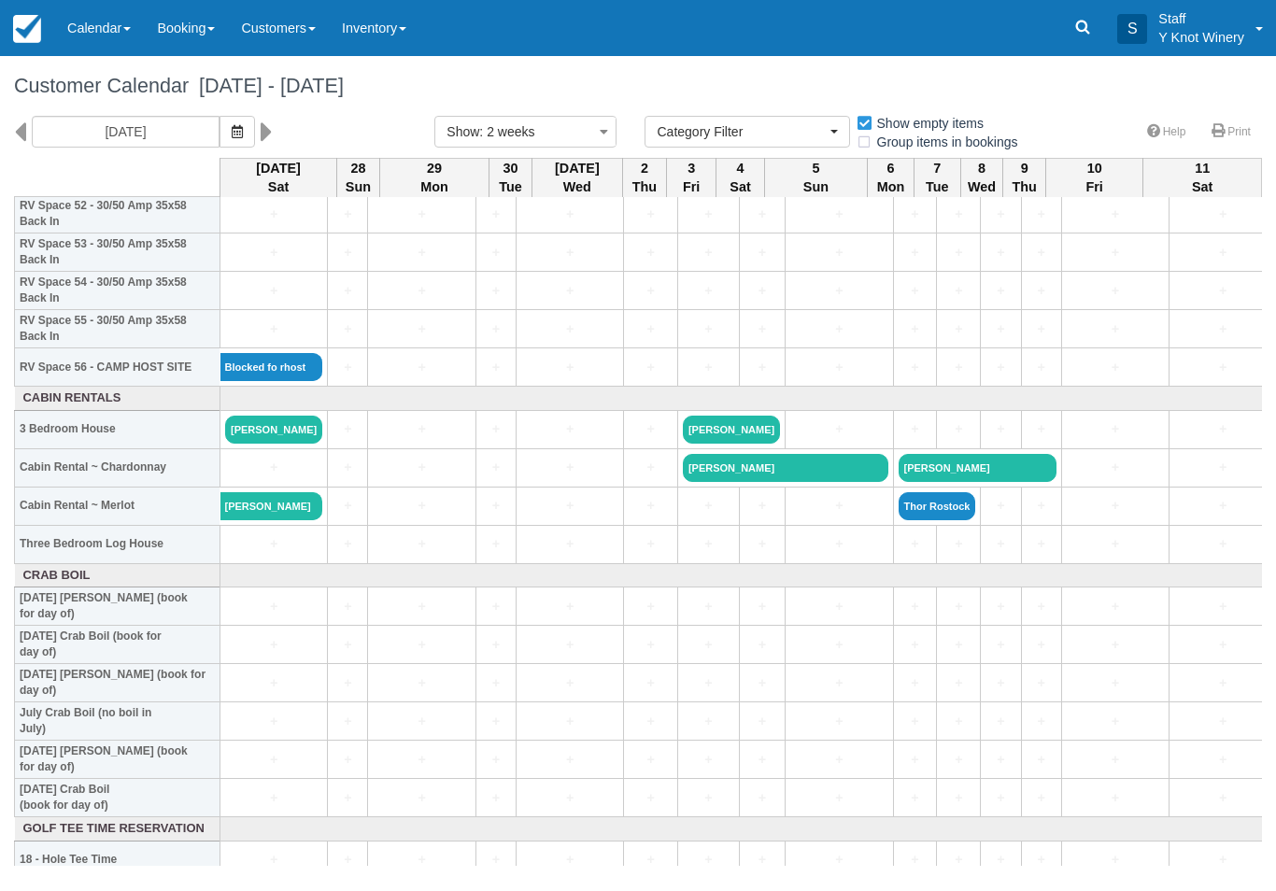
click at [282, 33] on link "Customers" at bounding box center [278, 28] width 101 height 56
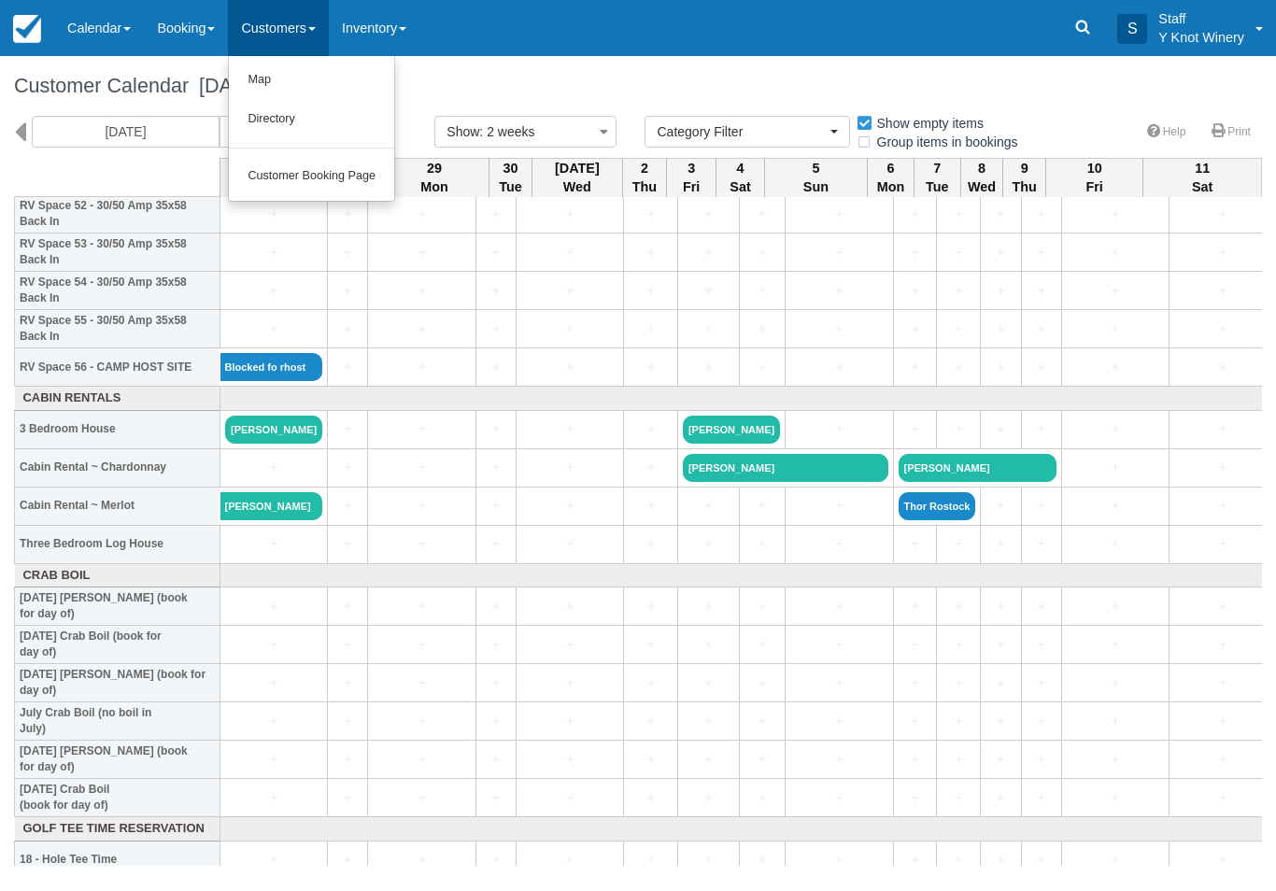
click at [304, 124] on link "Directory" at bounding box center [311, 119] width 165 height 39
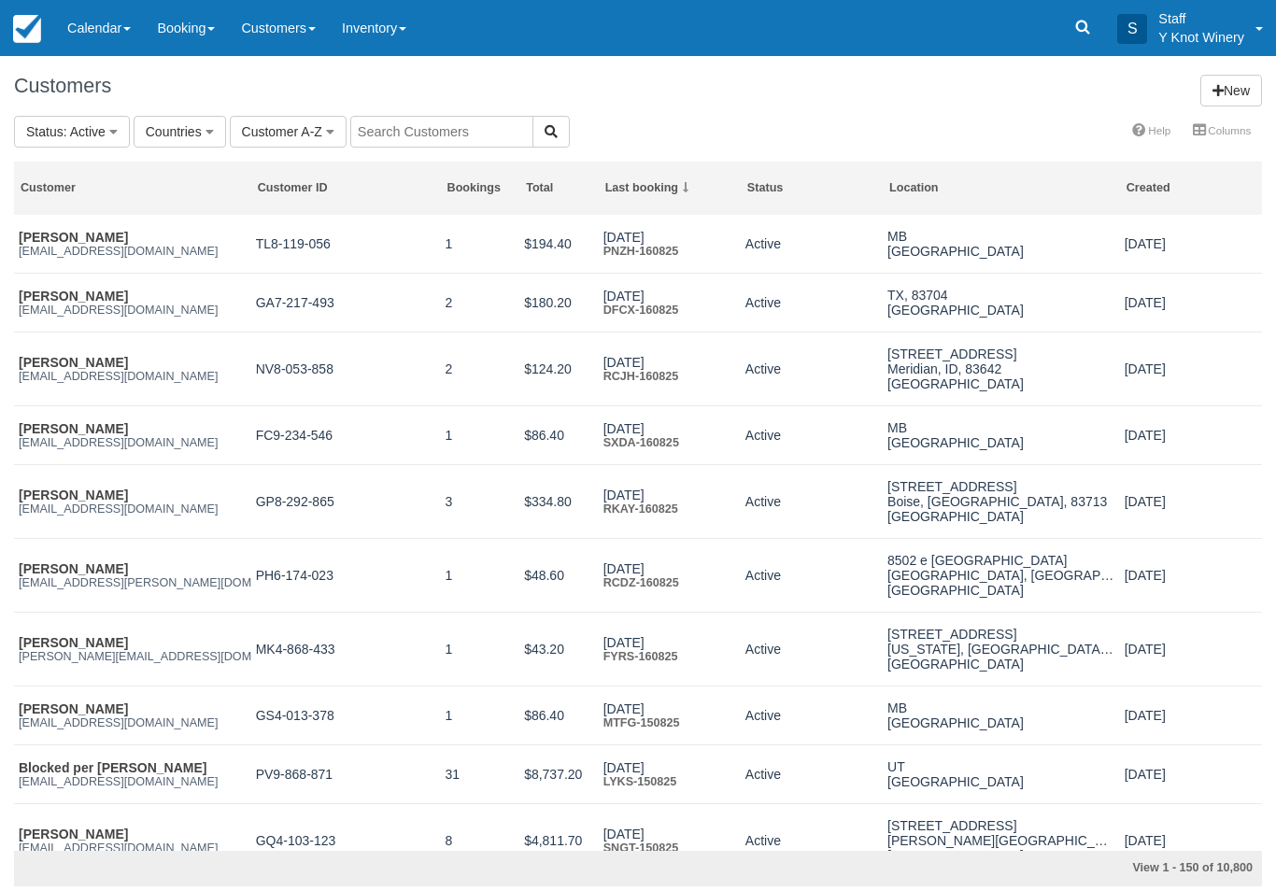
click at [417, 136] on input "text" at bounding box center [441, 132] width 183 height 32
type input "Swain"
click at [545, 135] on icon "button" at bounding box center [551, 131] width 13 height 13
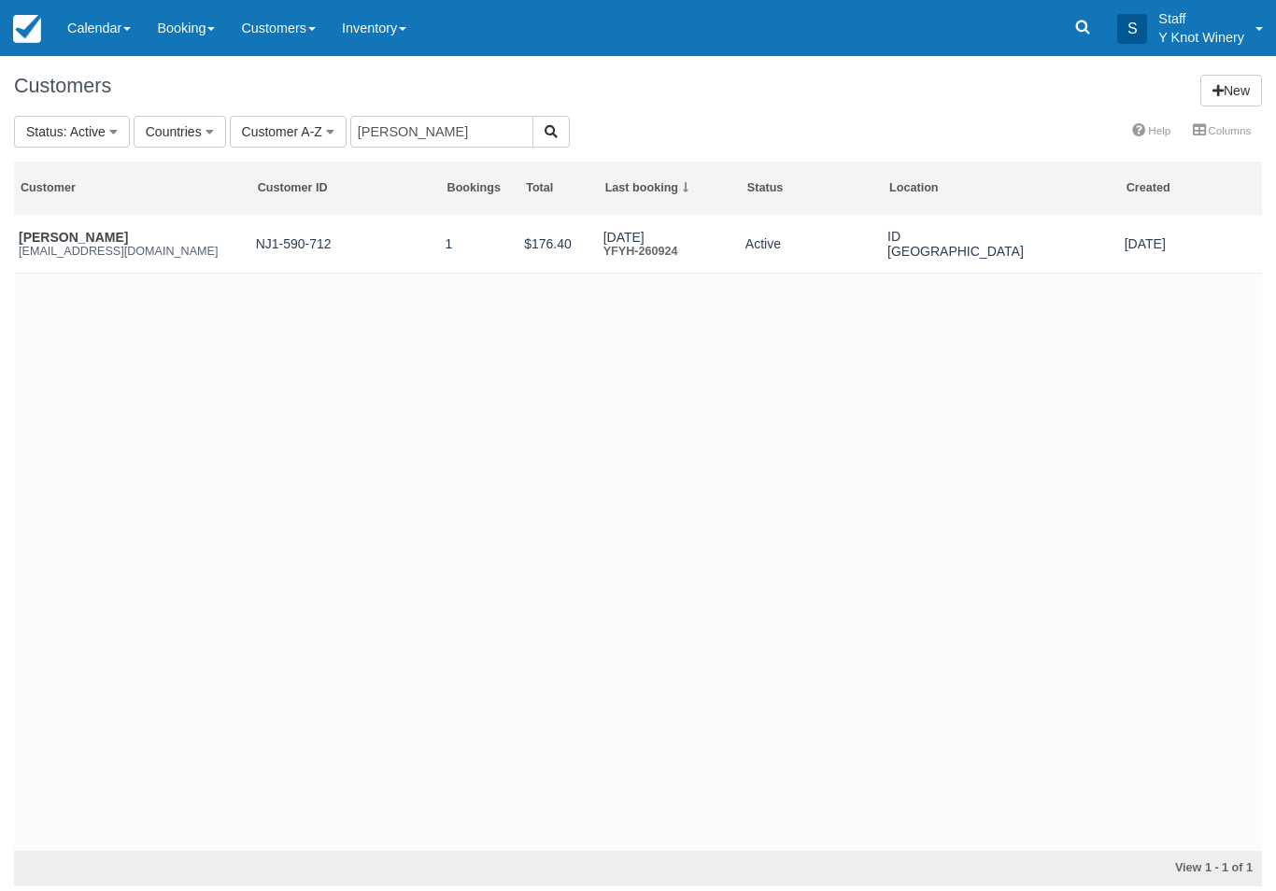
click at [93, 31] on link "Calendar" at bounding box center [99, 28] width 90 height 56
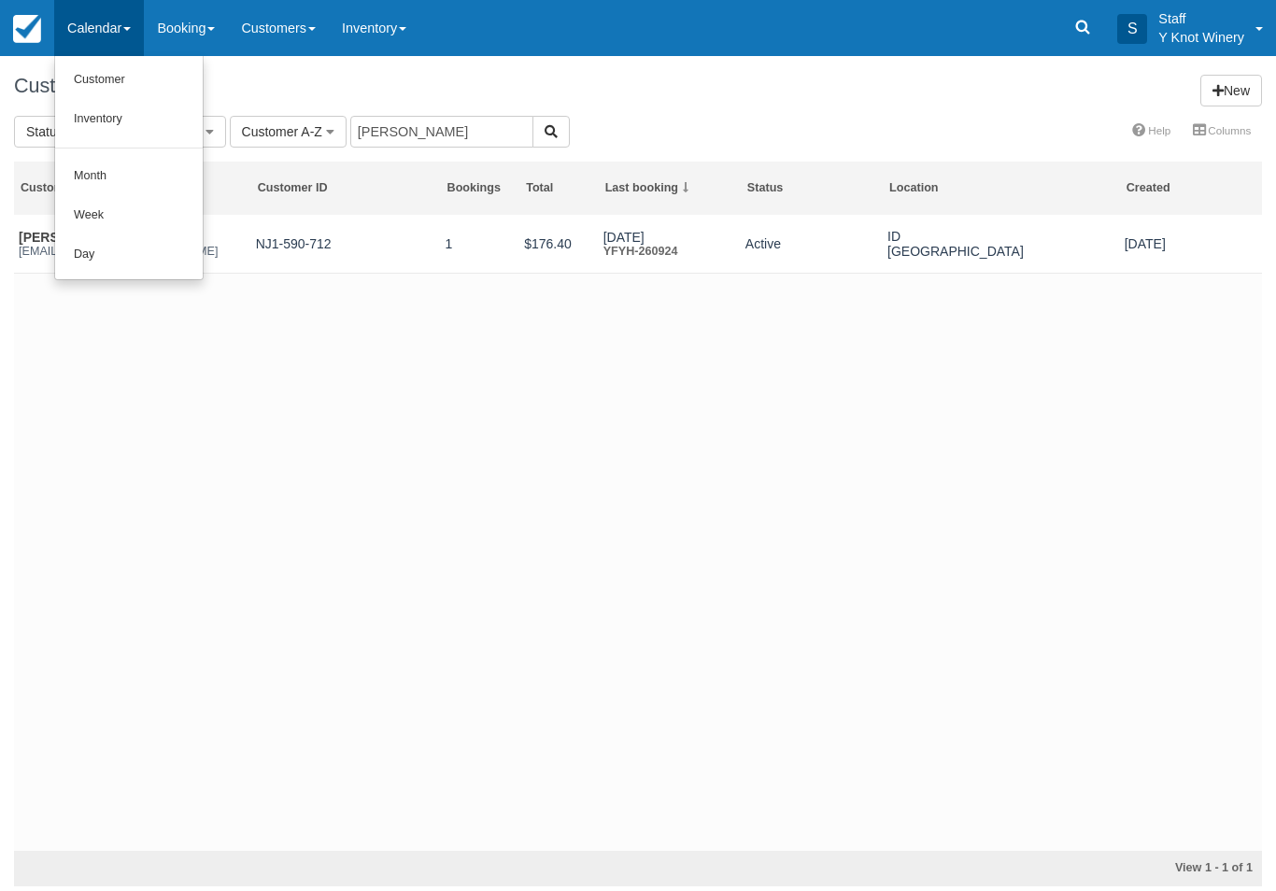
click at [103, 83] on link "Customer" at bounding box center [129, 80] width 148 height 39
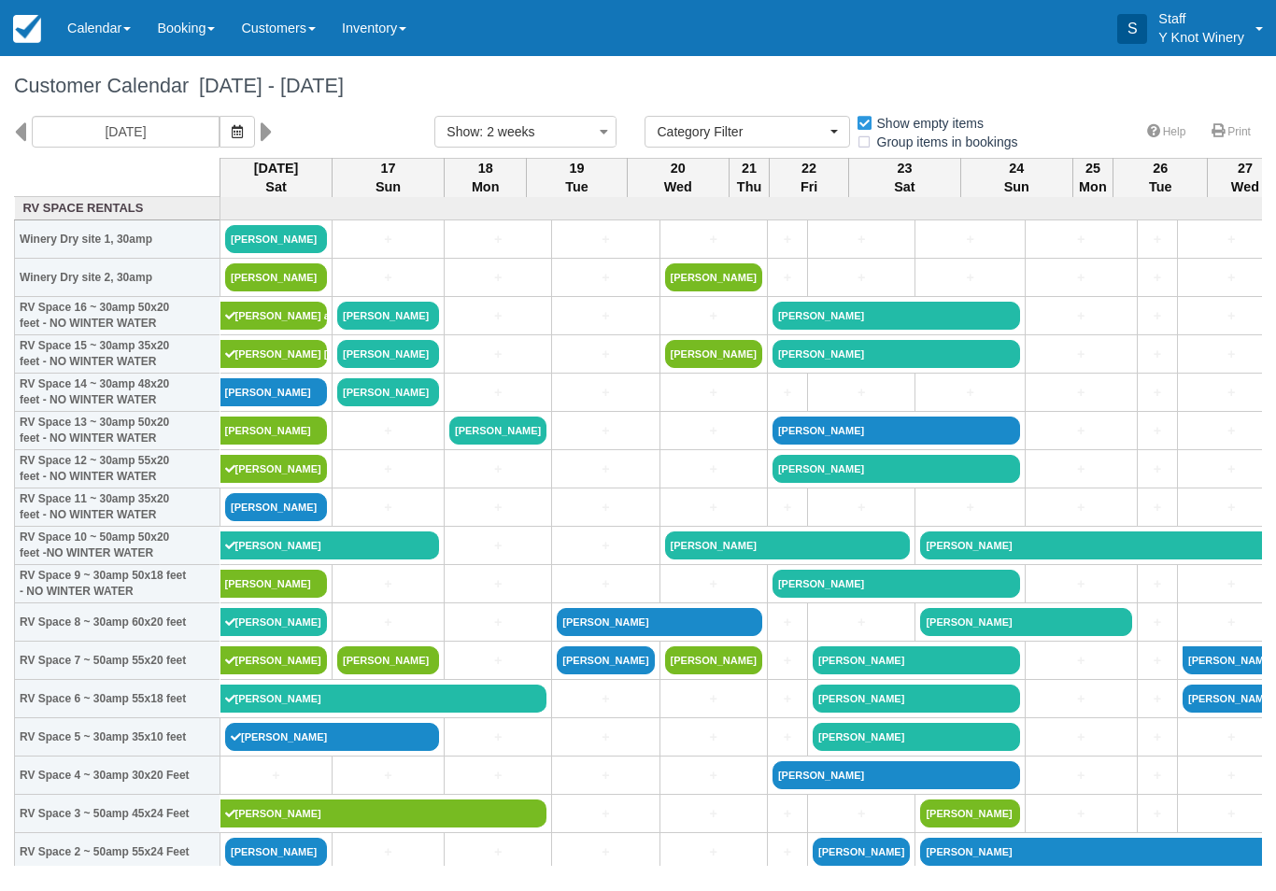
select select
click at [232, 133] on icon "button" at bounding box center [237, 131] width 11 height 13
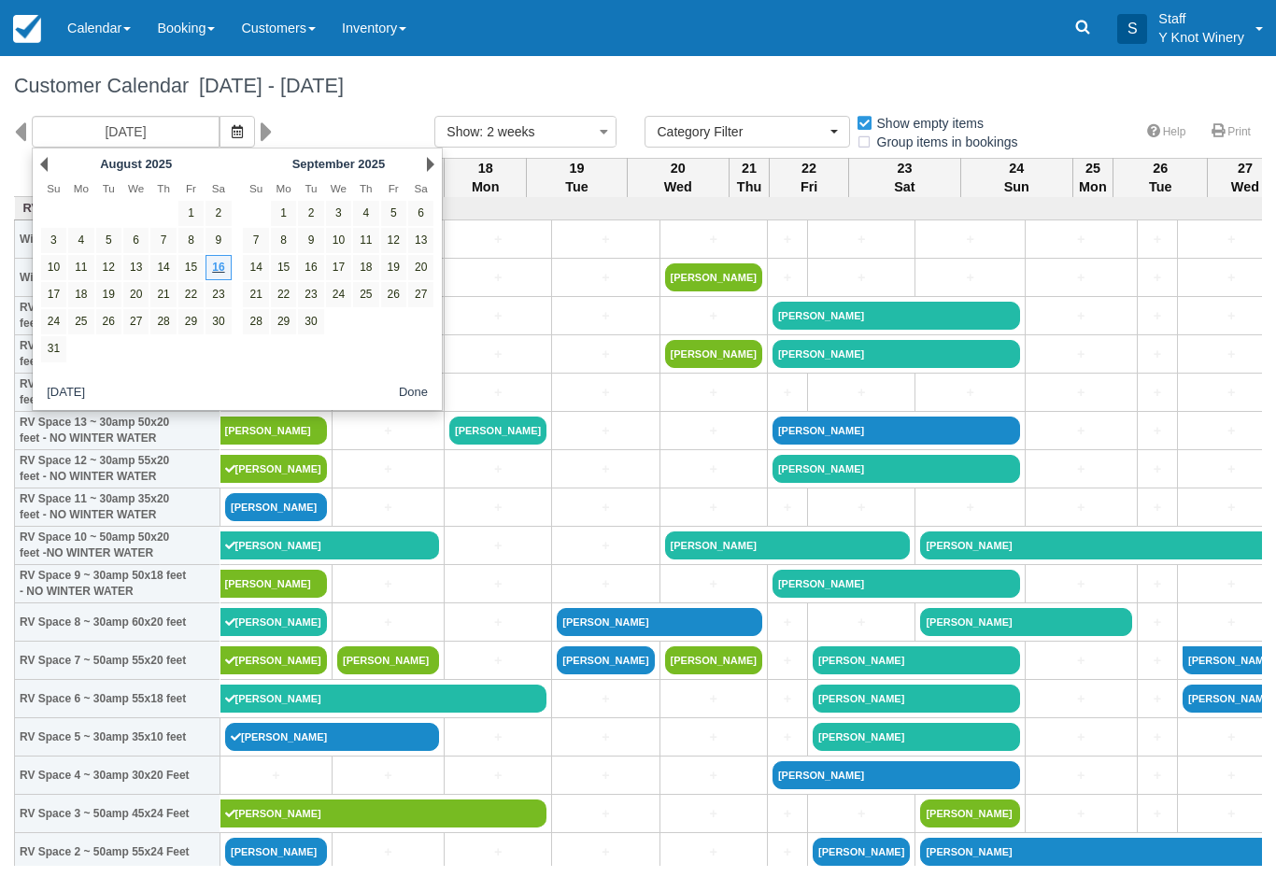
click at [257, 274] on link "14" at bounding box center [255, 267] width 25 height 25
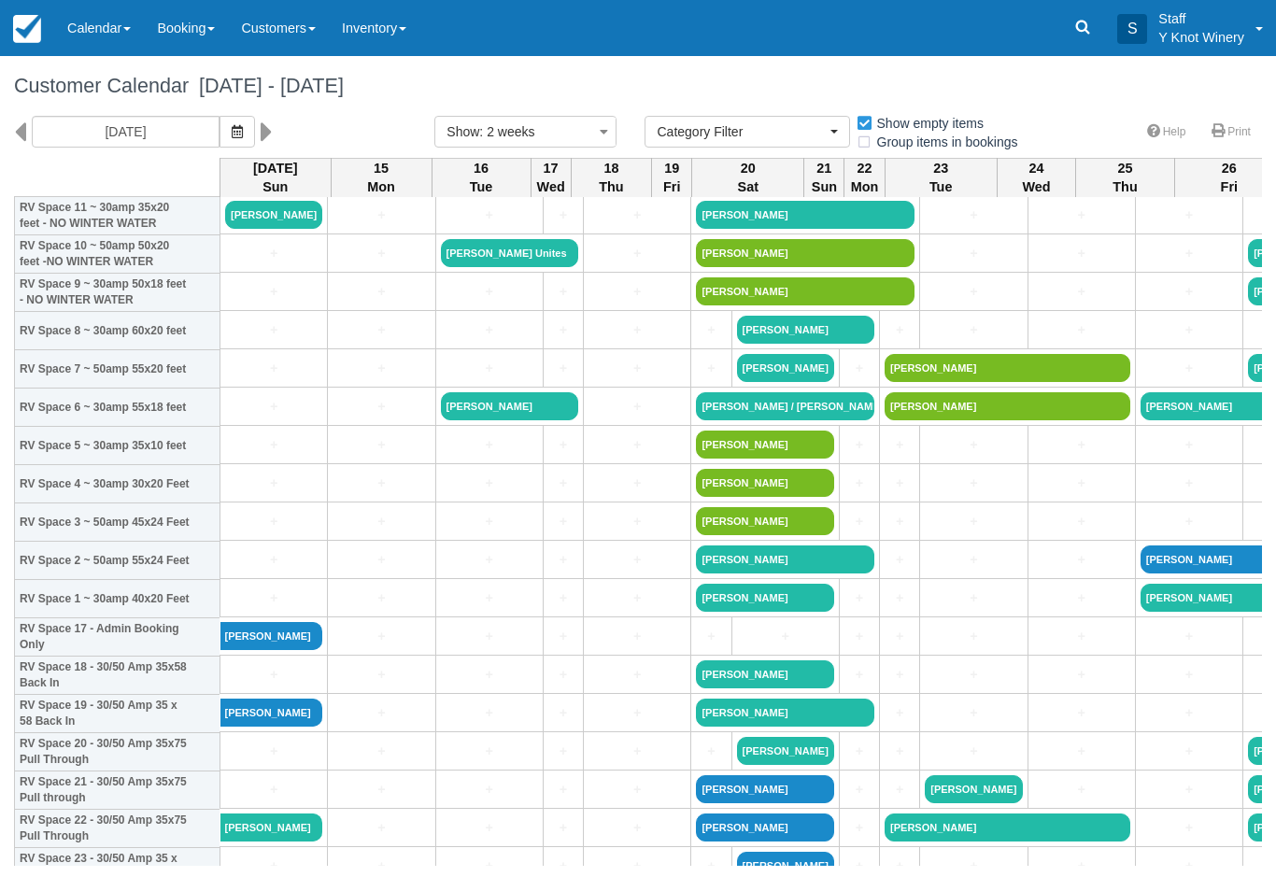
scroll to position [293, 0]
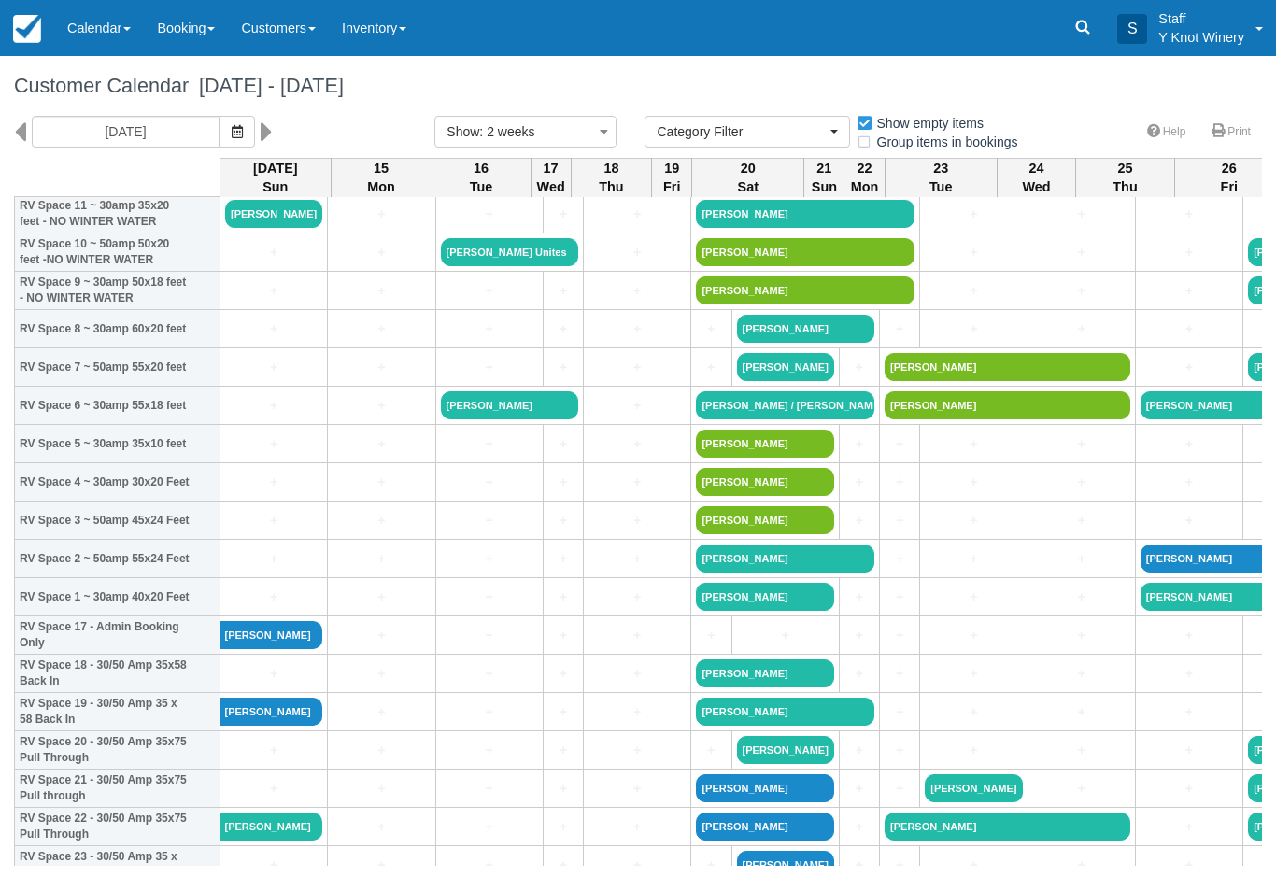
click at [220, 133] on button "button" at bounding box center [238, 132] width 36 height 32
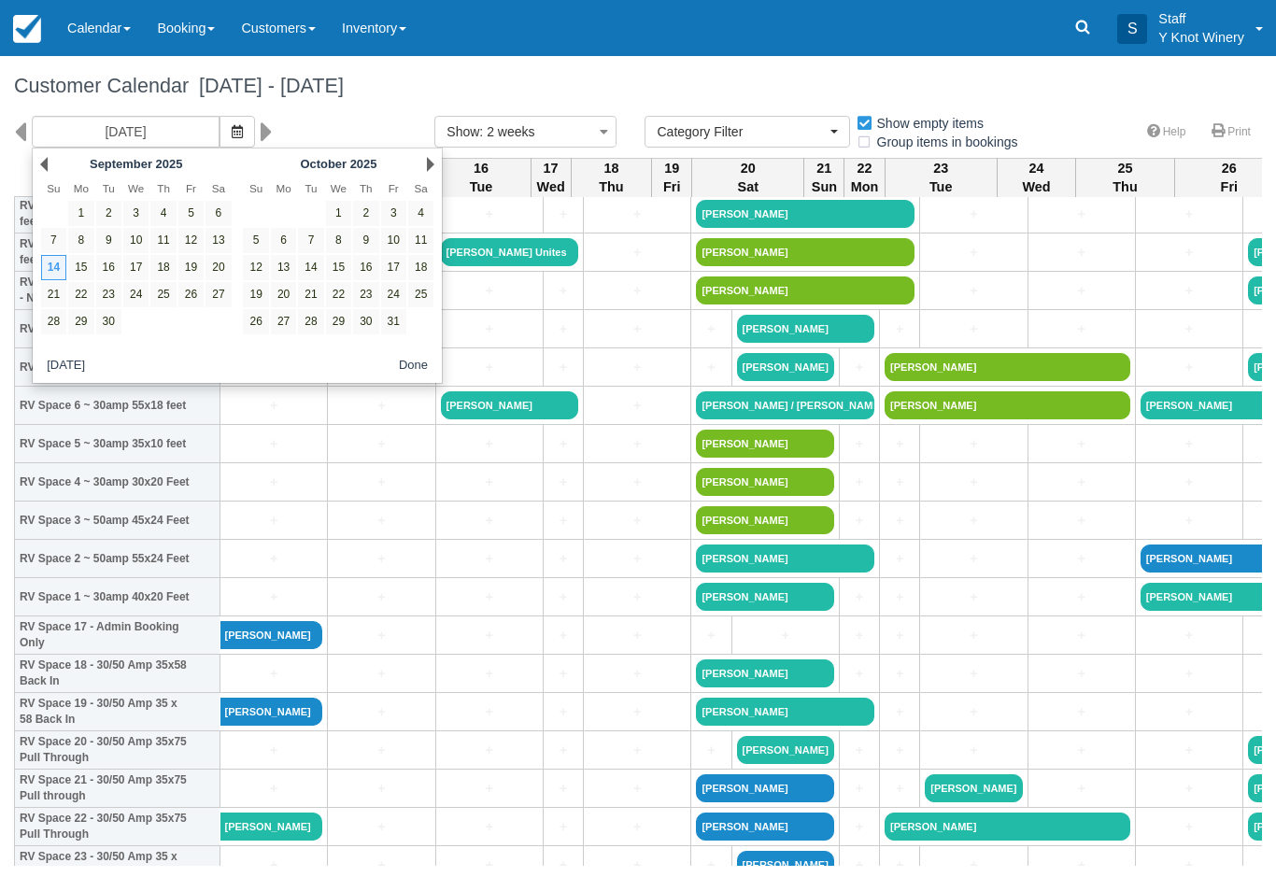
click at [222, 237] on link "13" at bounding box center [218, 240] width 25 height 25
type input "09/13/25"
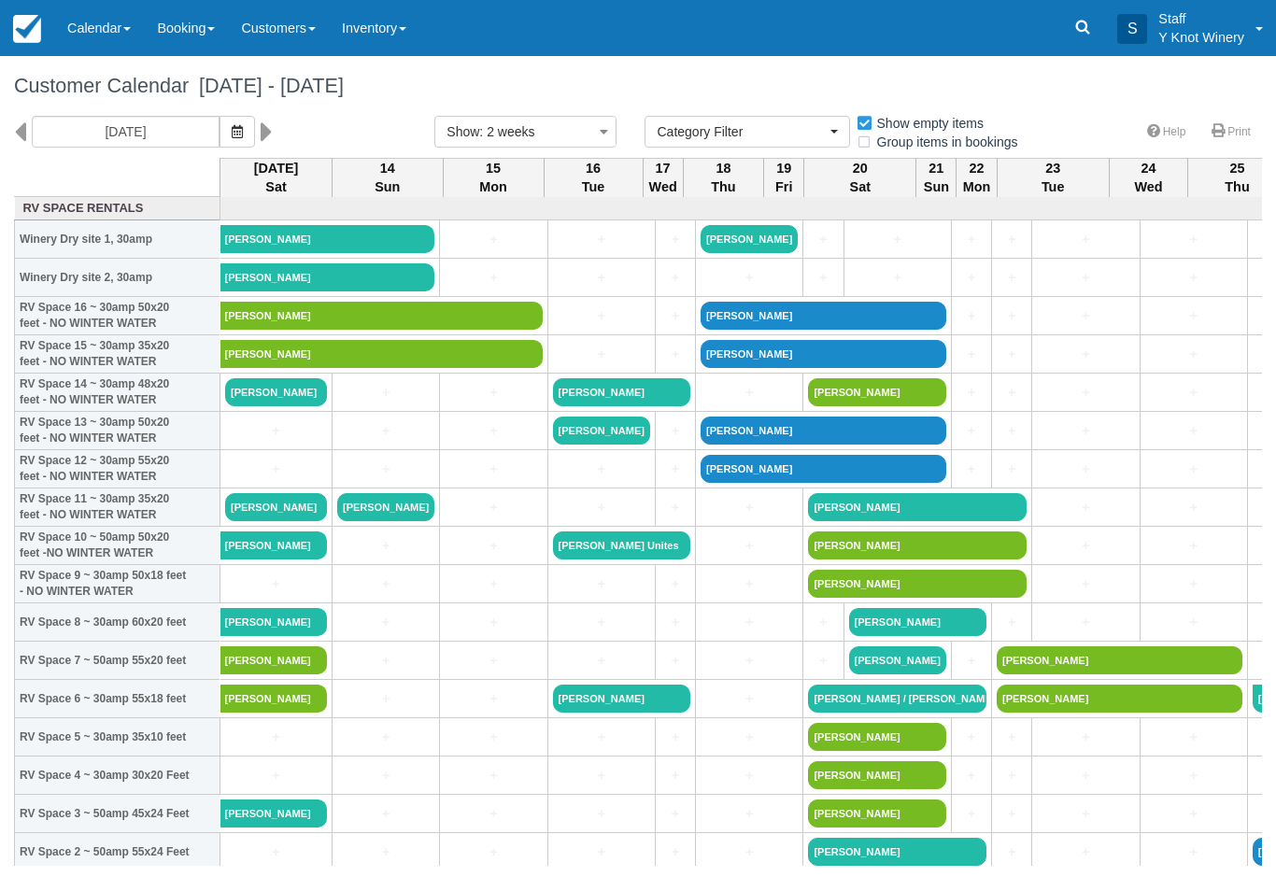
click at [125, 26] on link "Calendar" at bounding box center [99, 28] width 90 height 56
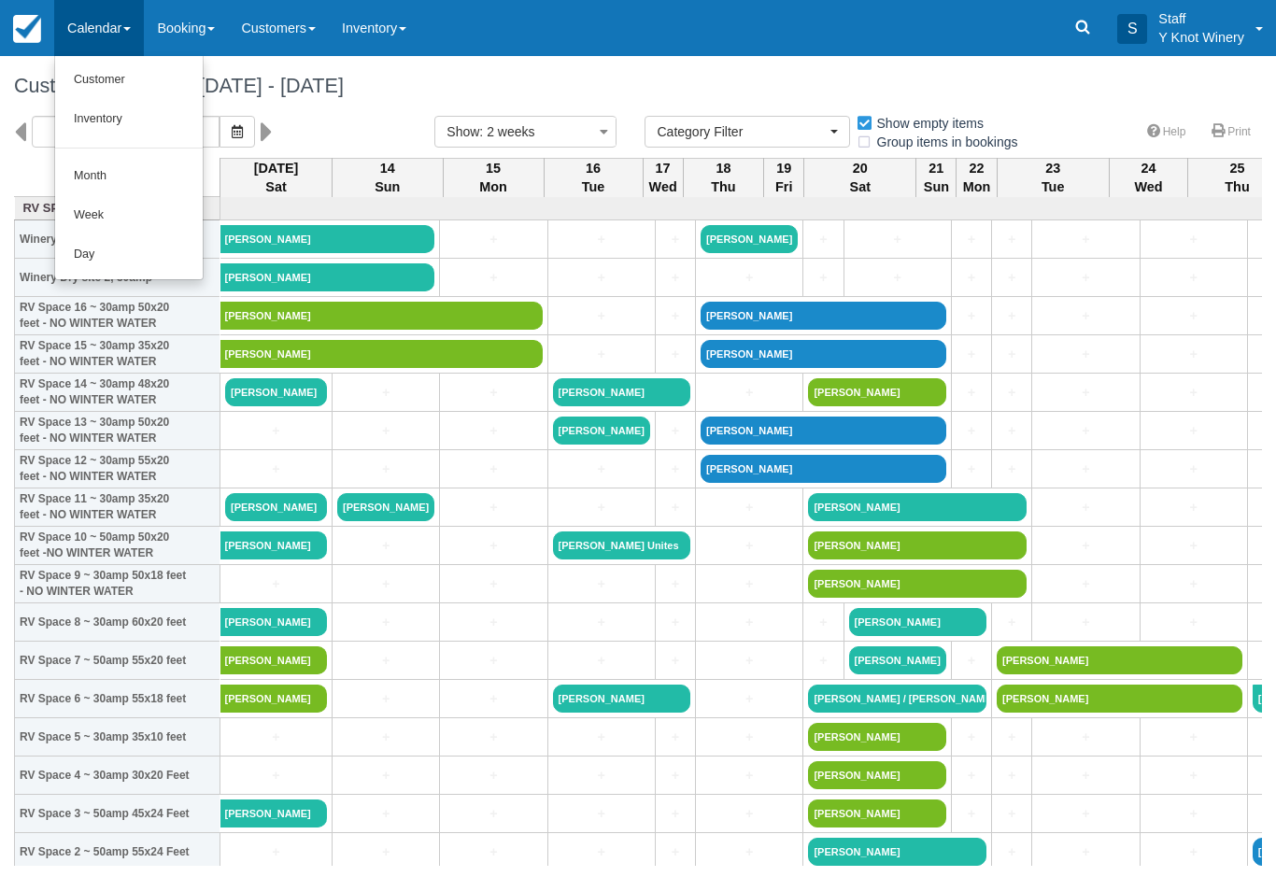
click at [107, 75] on link "Customer" at bounding box center [129, 80] width 148 height 39
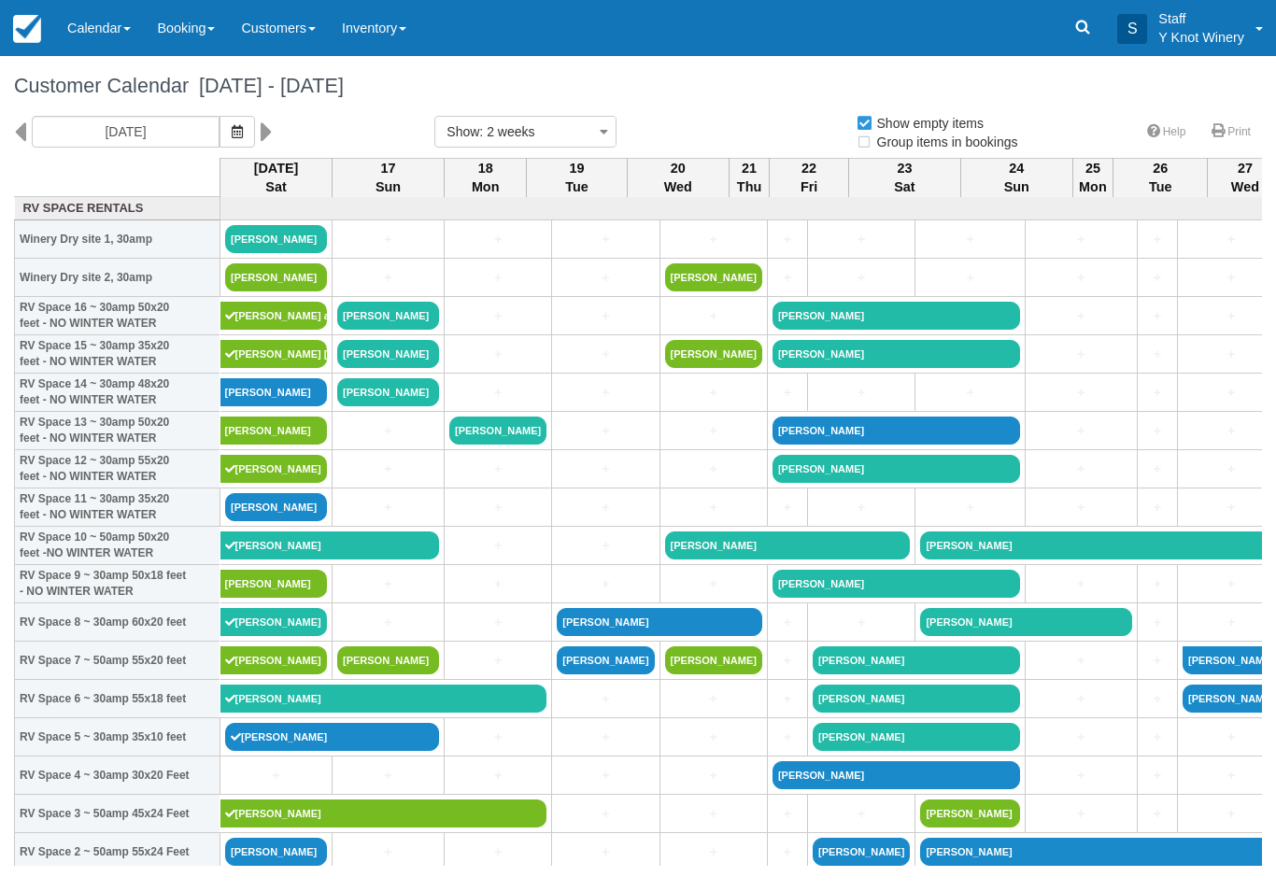
select select
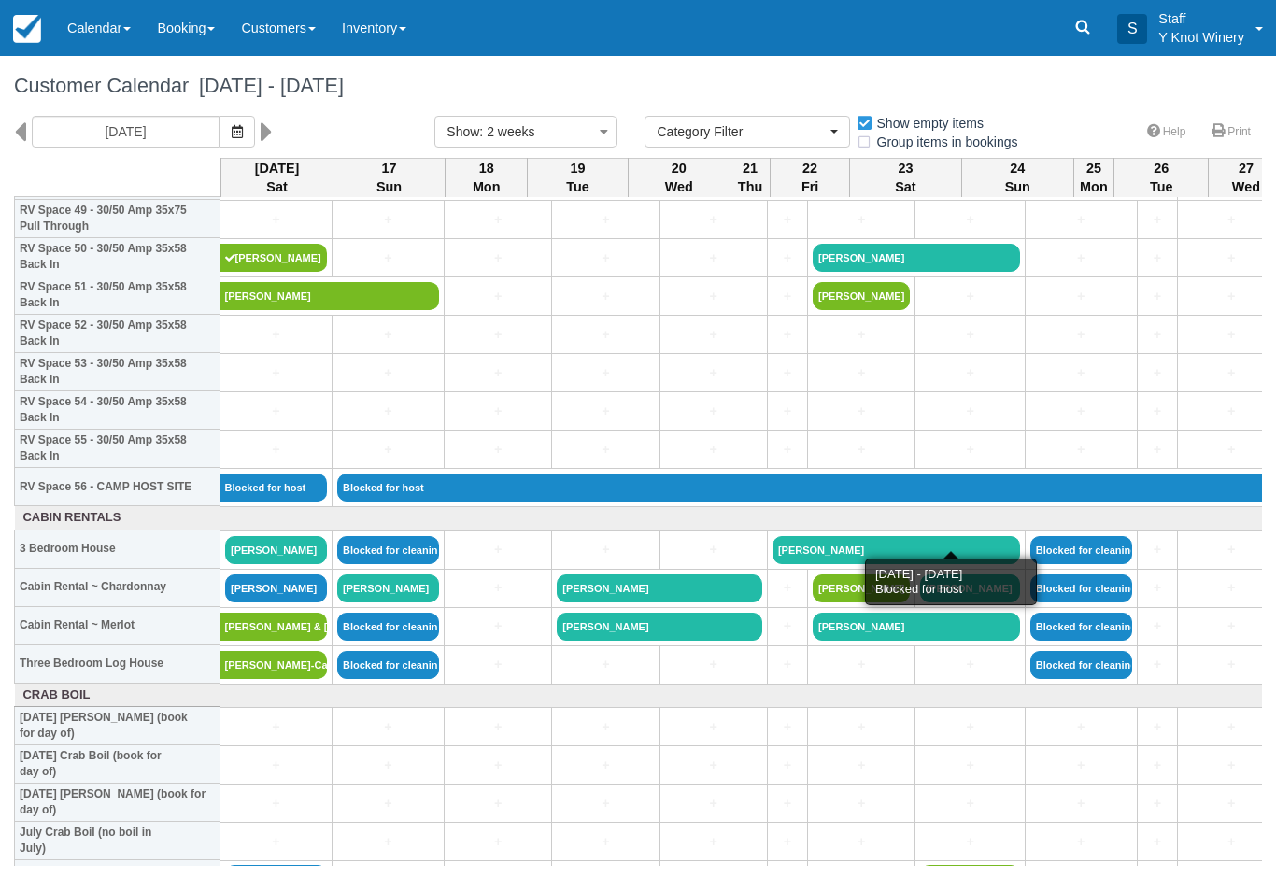
scroll to position [1936, 0]
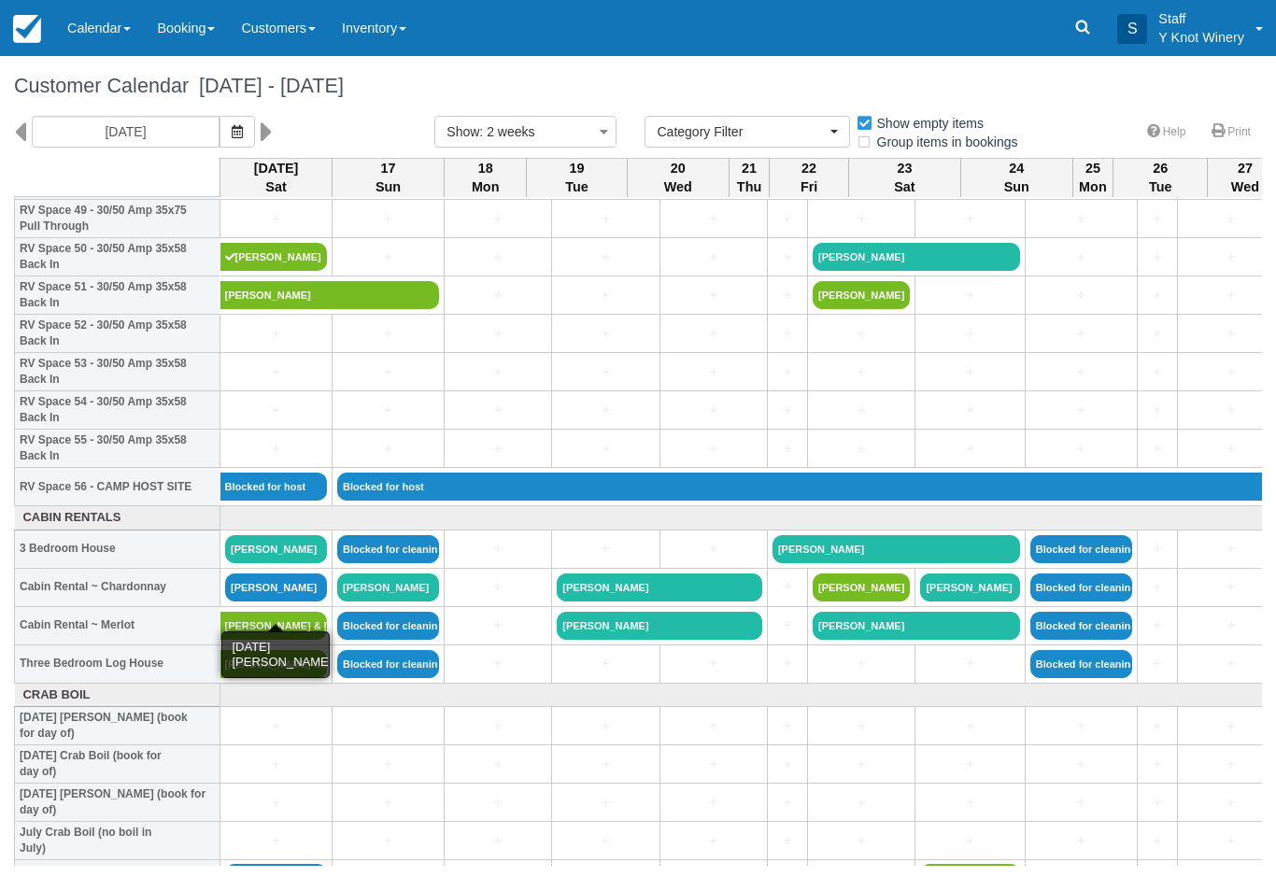
click at [282, 599] on link "[PERSON_NAME]" at bounding box center [276, 588] width 102 height 28
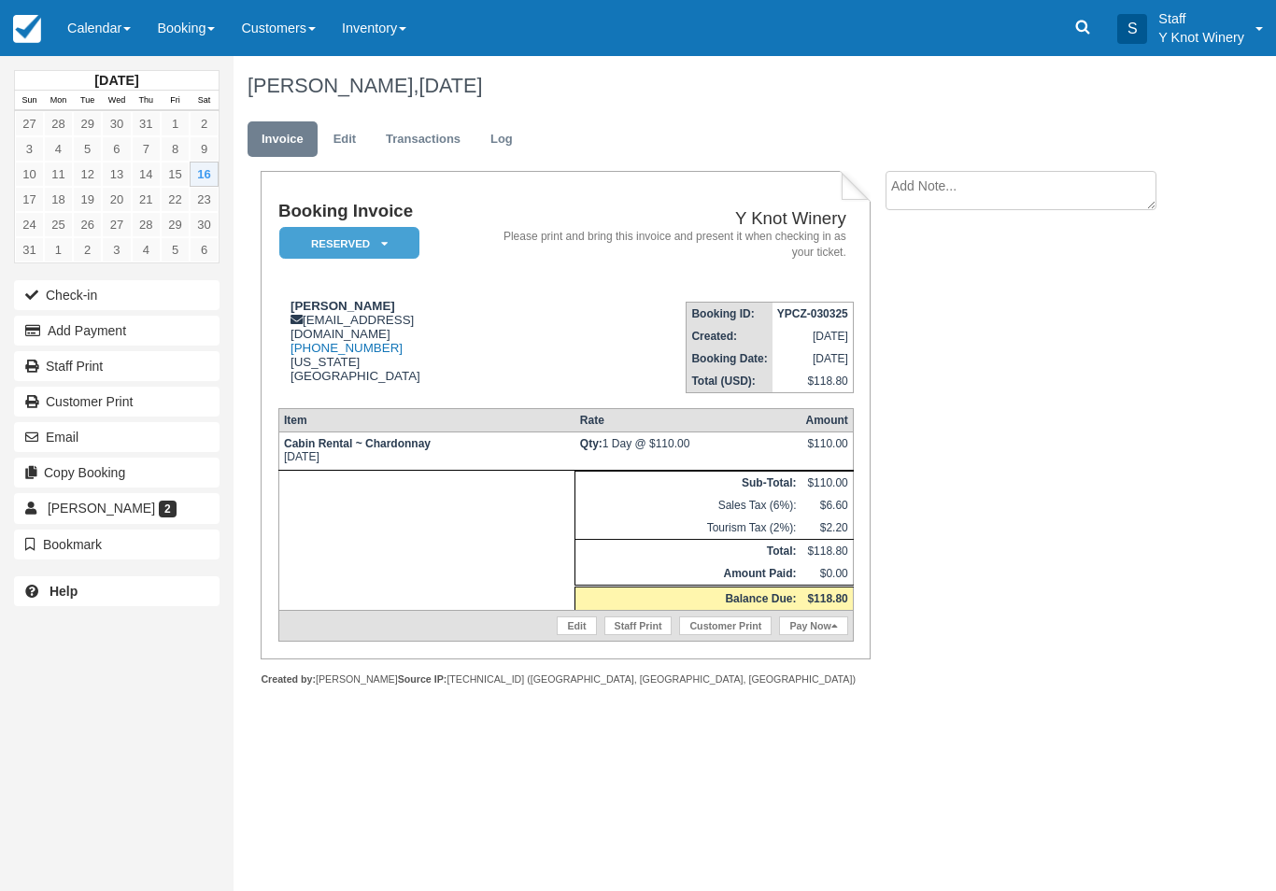
click at [156, 307] on button "Check-in" at bounding box center [117, 295] width 206 height 30
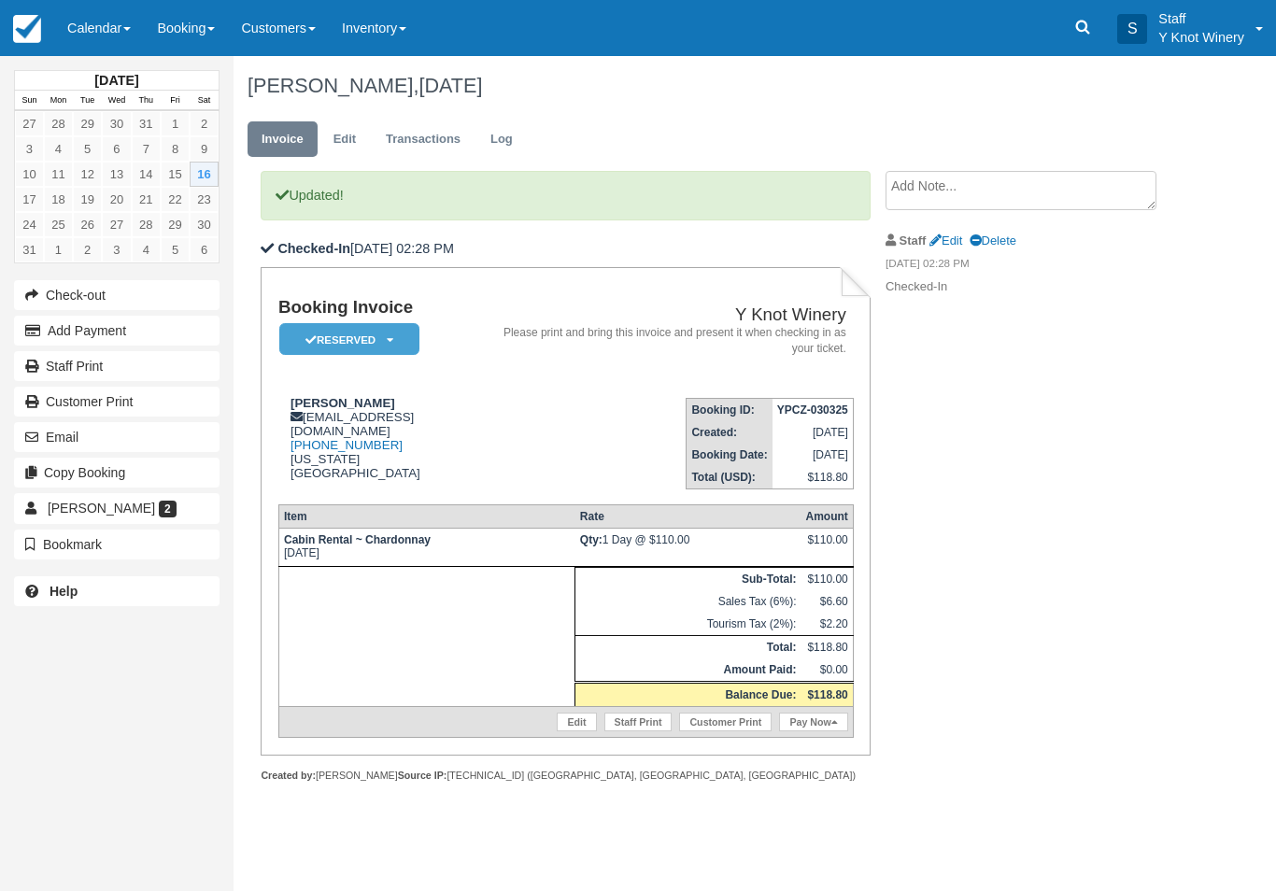
click at [101, 21] on link "Calendar" at bounding box center [99, 28] width 90 height 56
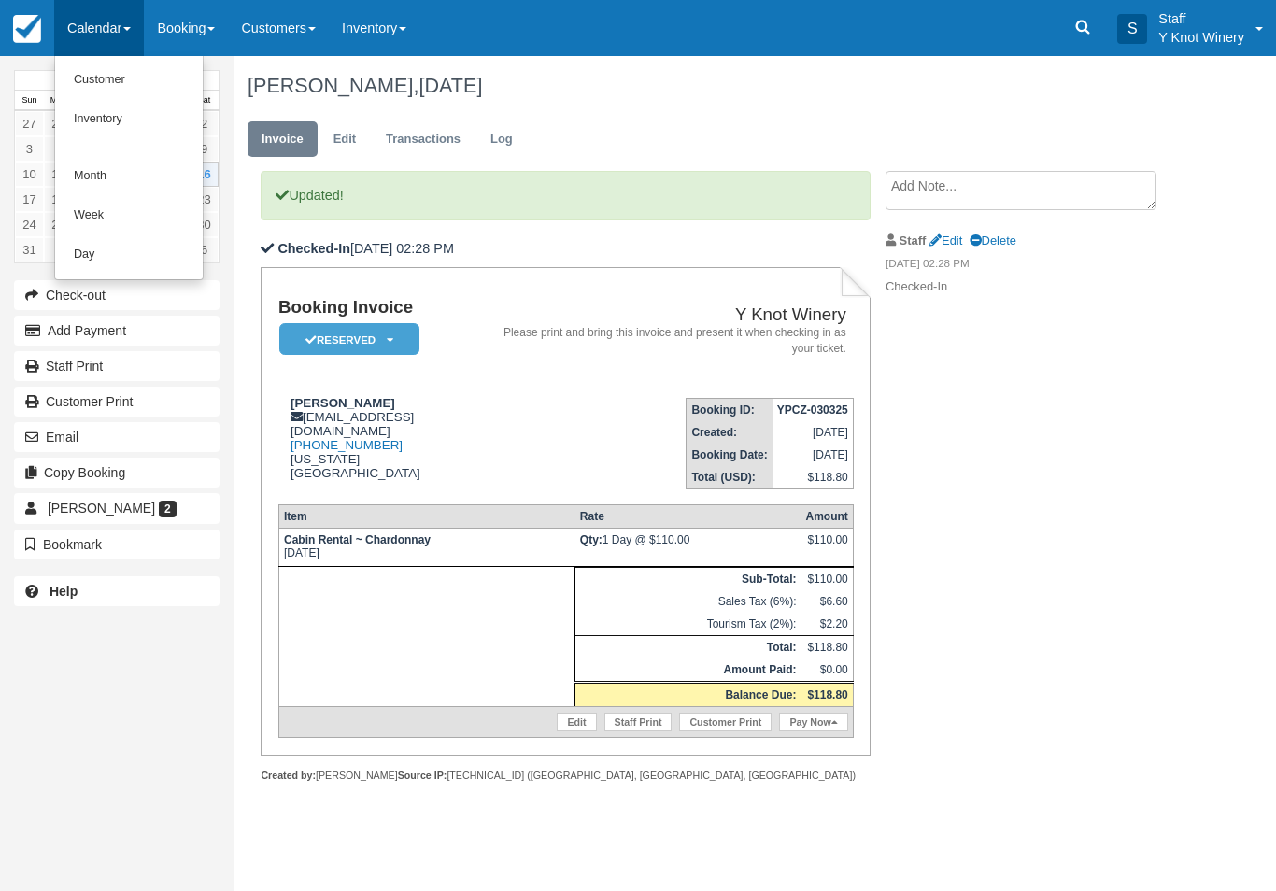
click at [112, 93] on link "Customer" at bounding box center [129, 80] width 148 height 39
